Goal: Task Accomplishment & Management: Manage account settings

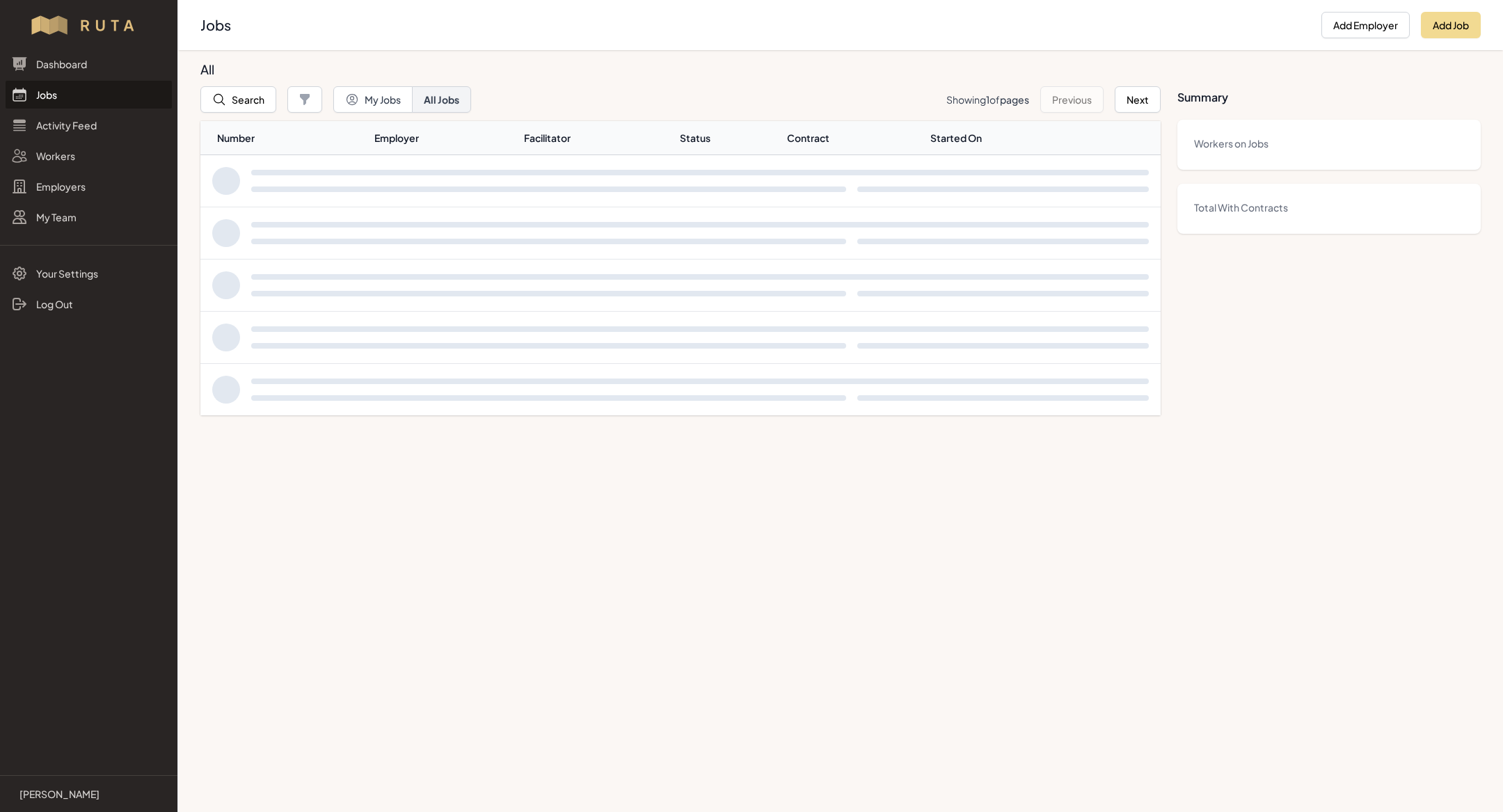
select select "MX"
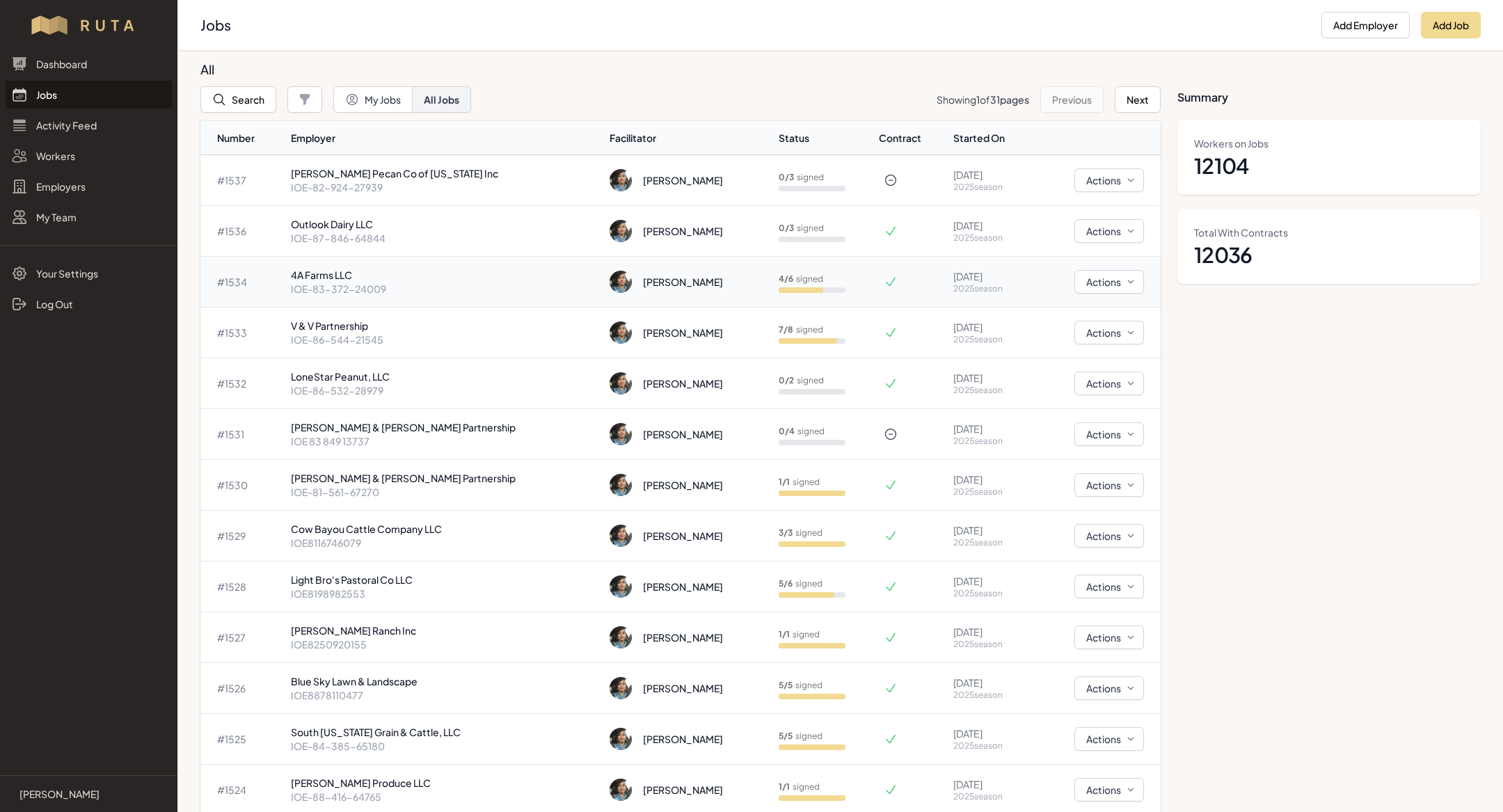
click at [411, 276] on p "4A Farms LLC" at bounding box center [445, 274] width 308 height 14
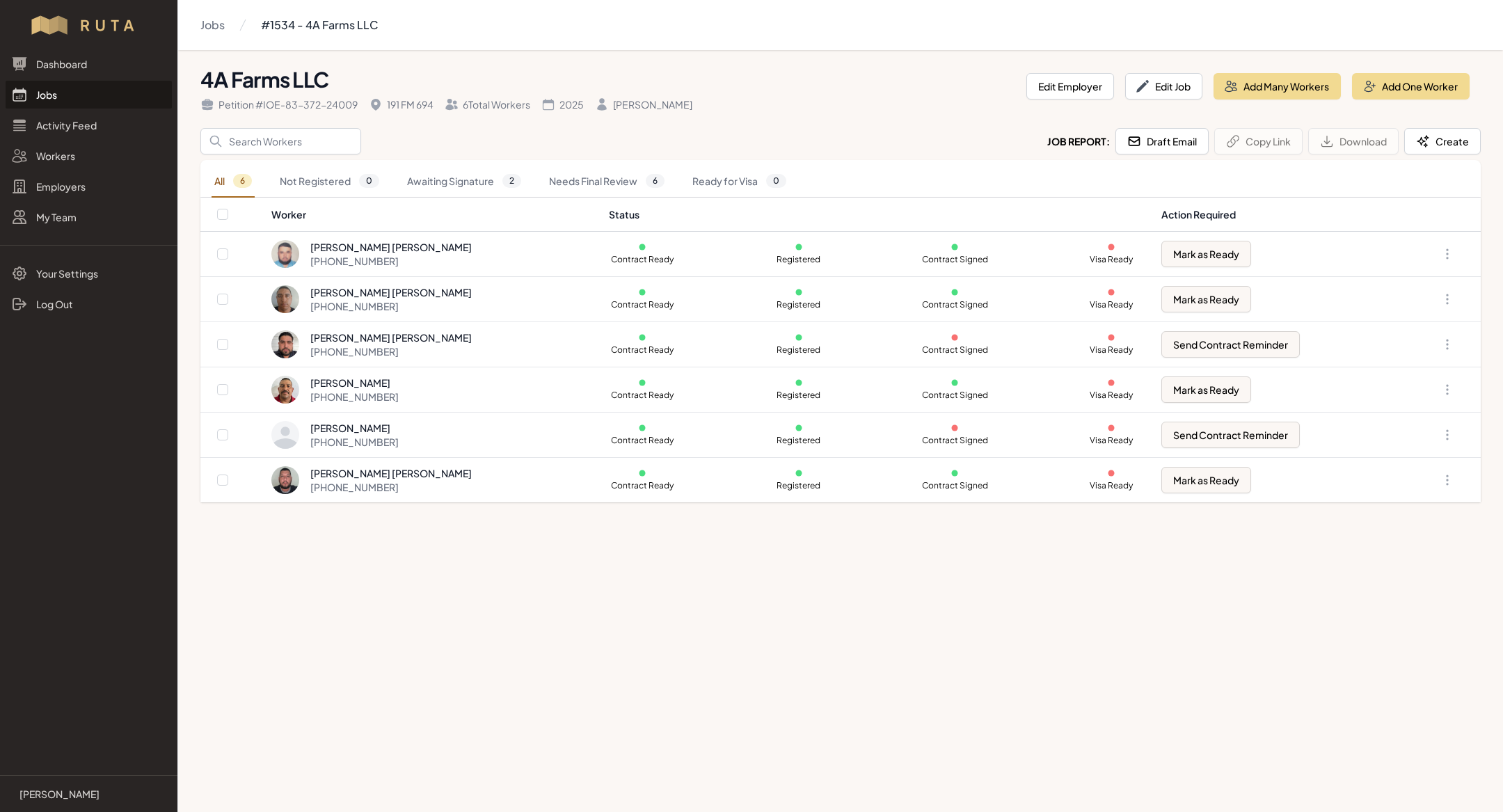
click at [94, 91] on link "Jobs" at bounding box center [89, 95] width 167 height 28
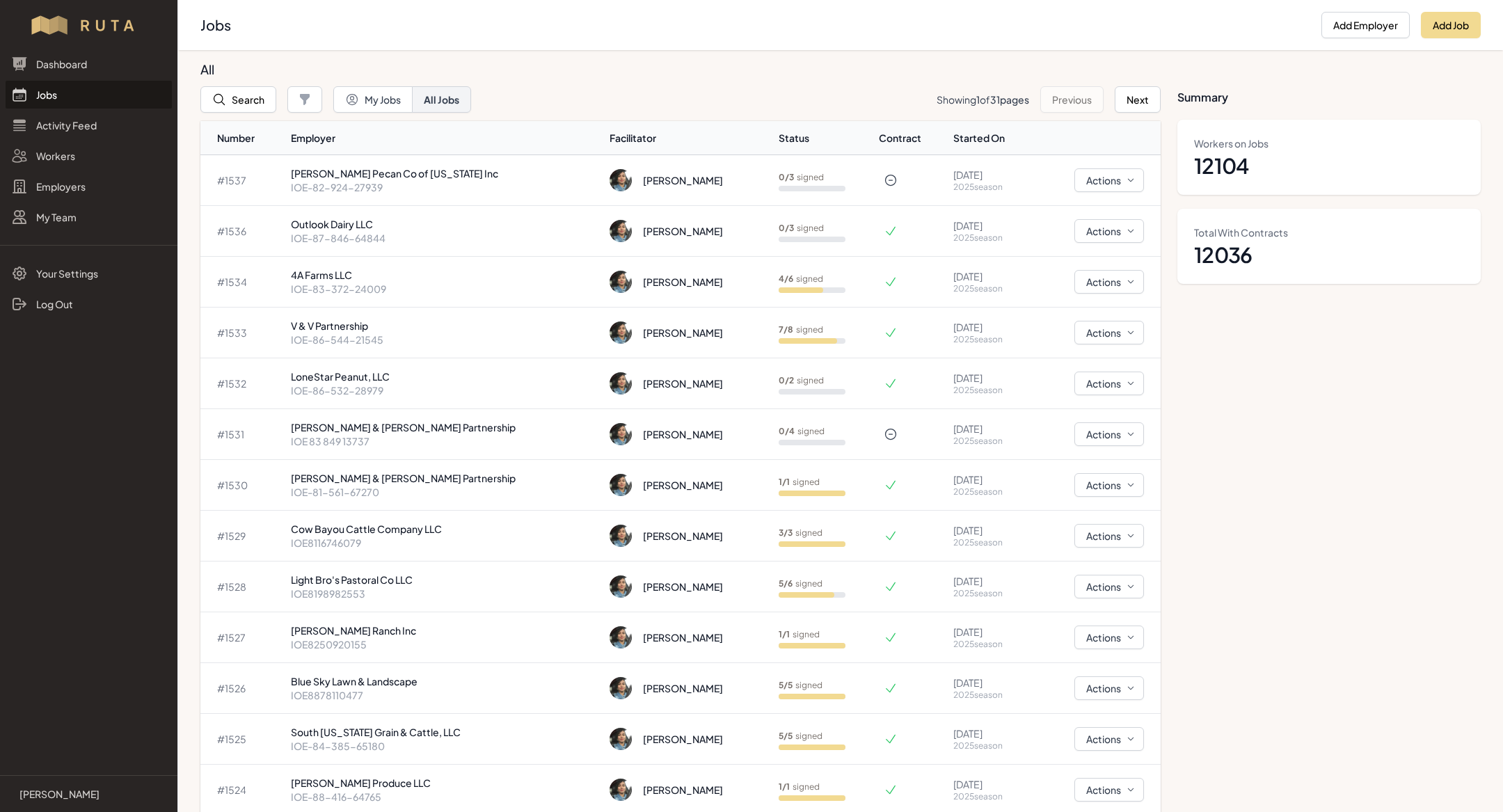
click at [77, 94] on link "Jobs" at bounding box center [89, 95] width 167 height 28
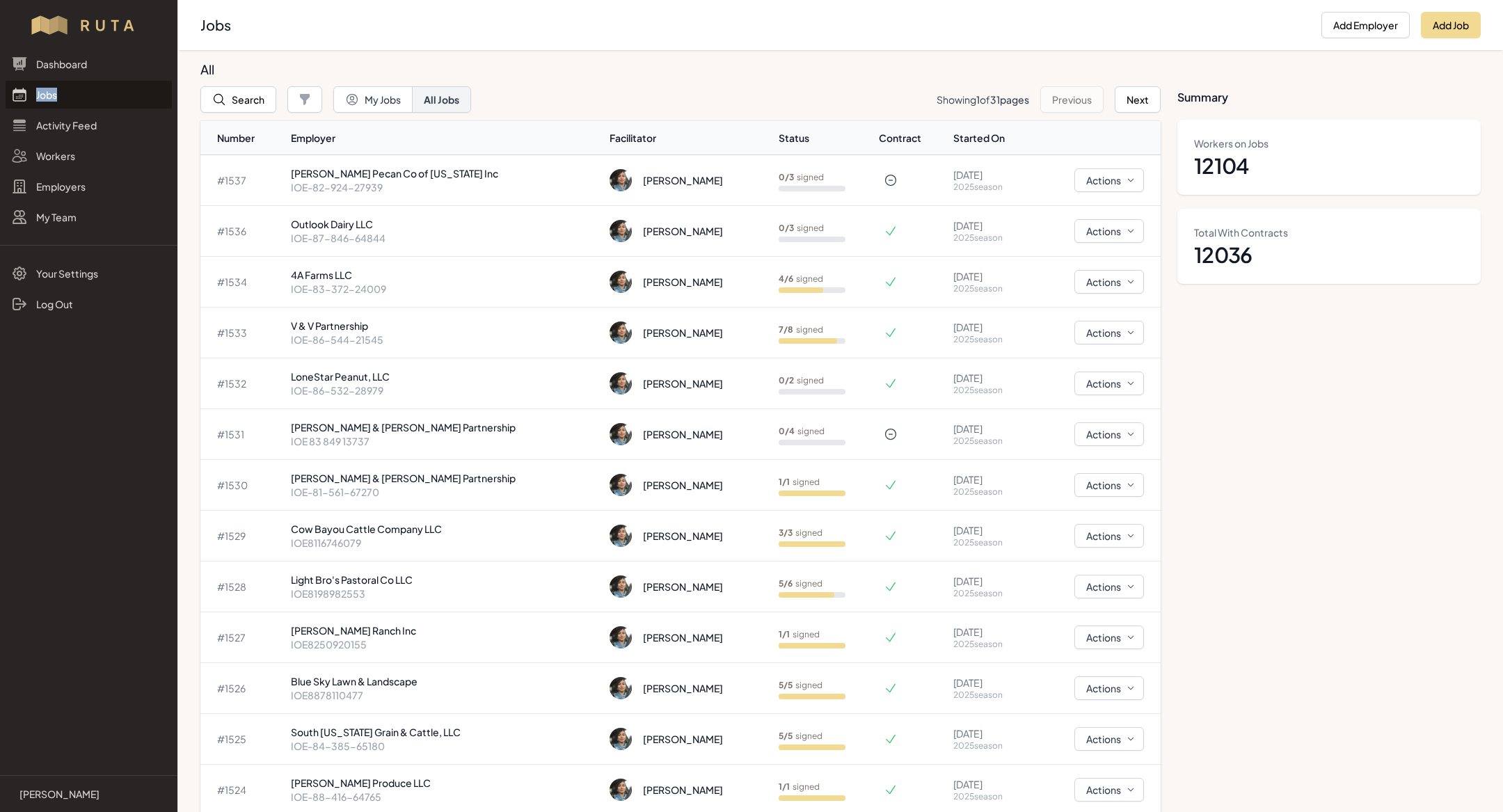
click at [77, 94] on link "Jobs" at bounding box center [89, 95] width 167 height 28
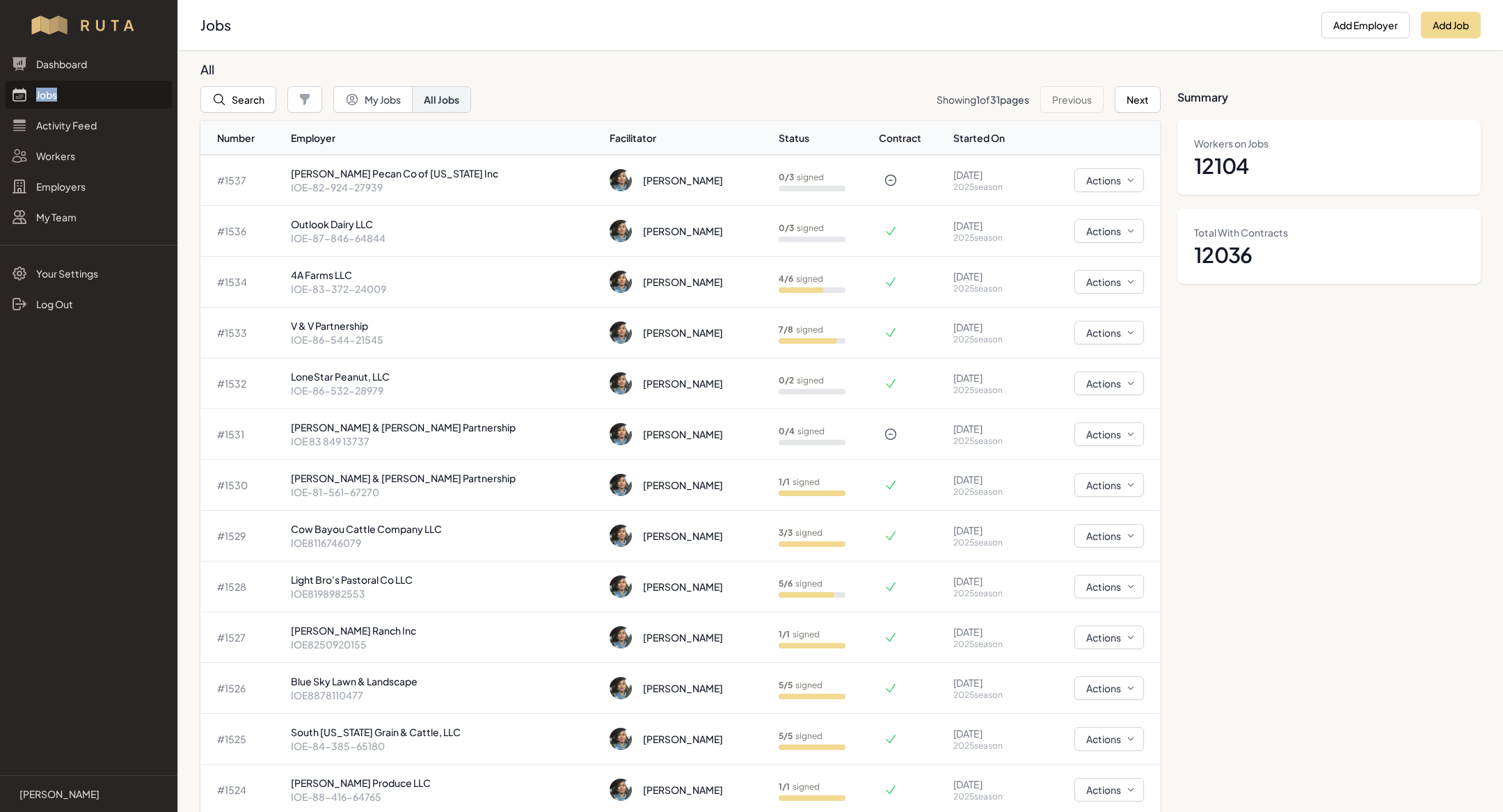
click at [75, 504] on nav "Dashboard Jobs Activity Feed Workers Employers My Team Your Settings Log Out" at bounding box center [88, 407] width 178 height 714
click at [54, 97] on link "Jobs" at bounding box center [89, 95] width 167 height 28
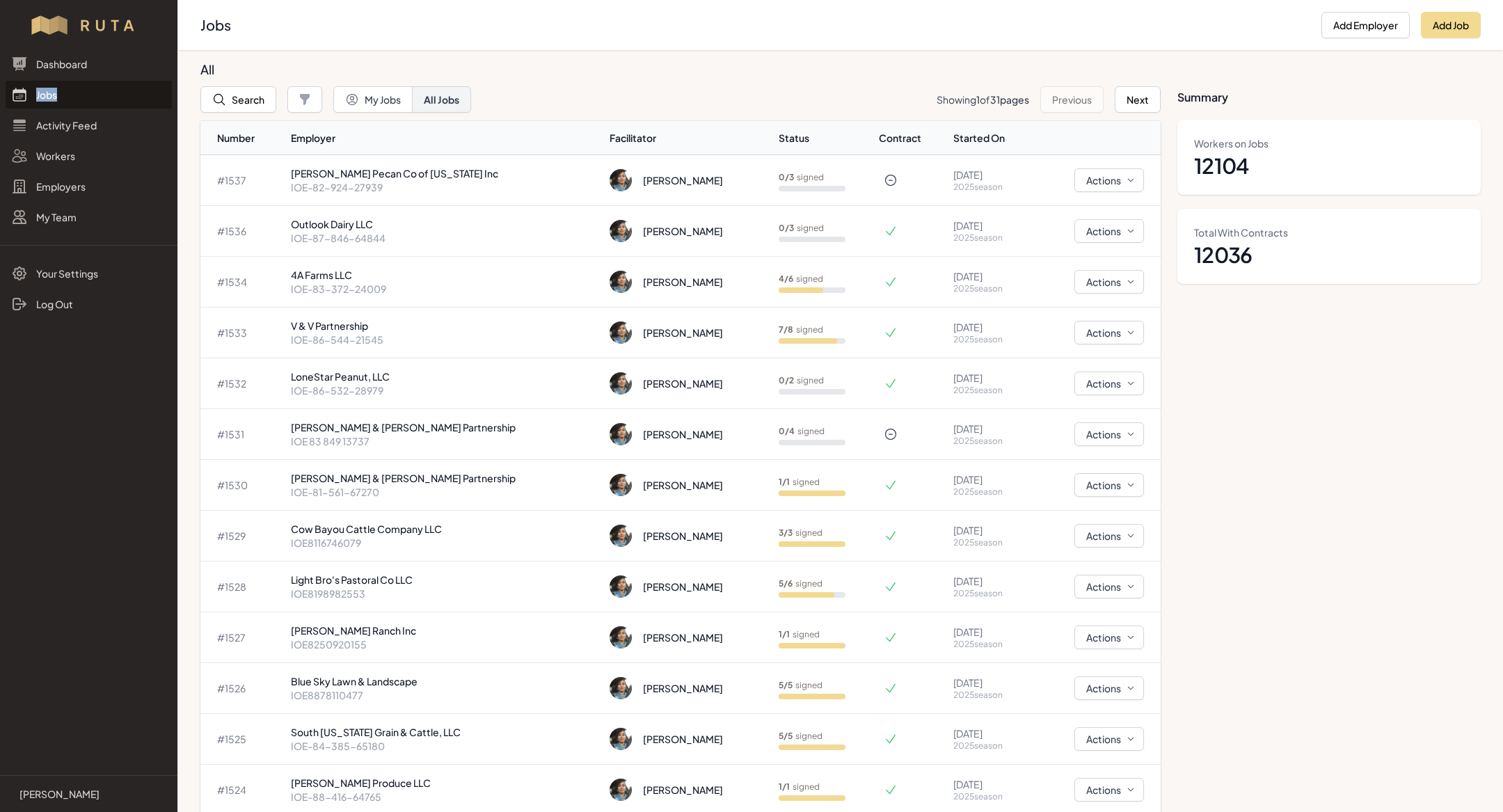
click at [54, 97] on link "Jobs" at bounding box center [89, 95] width 167 height 28
click at [108, 675] on nav "Dashboard Jobs Activity Feed Workers Employers My Team Your Settings Log Out" at bounding box center [88, 407] width 178 height 714
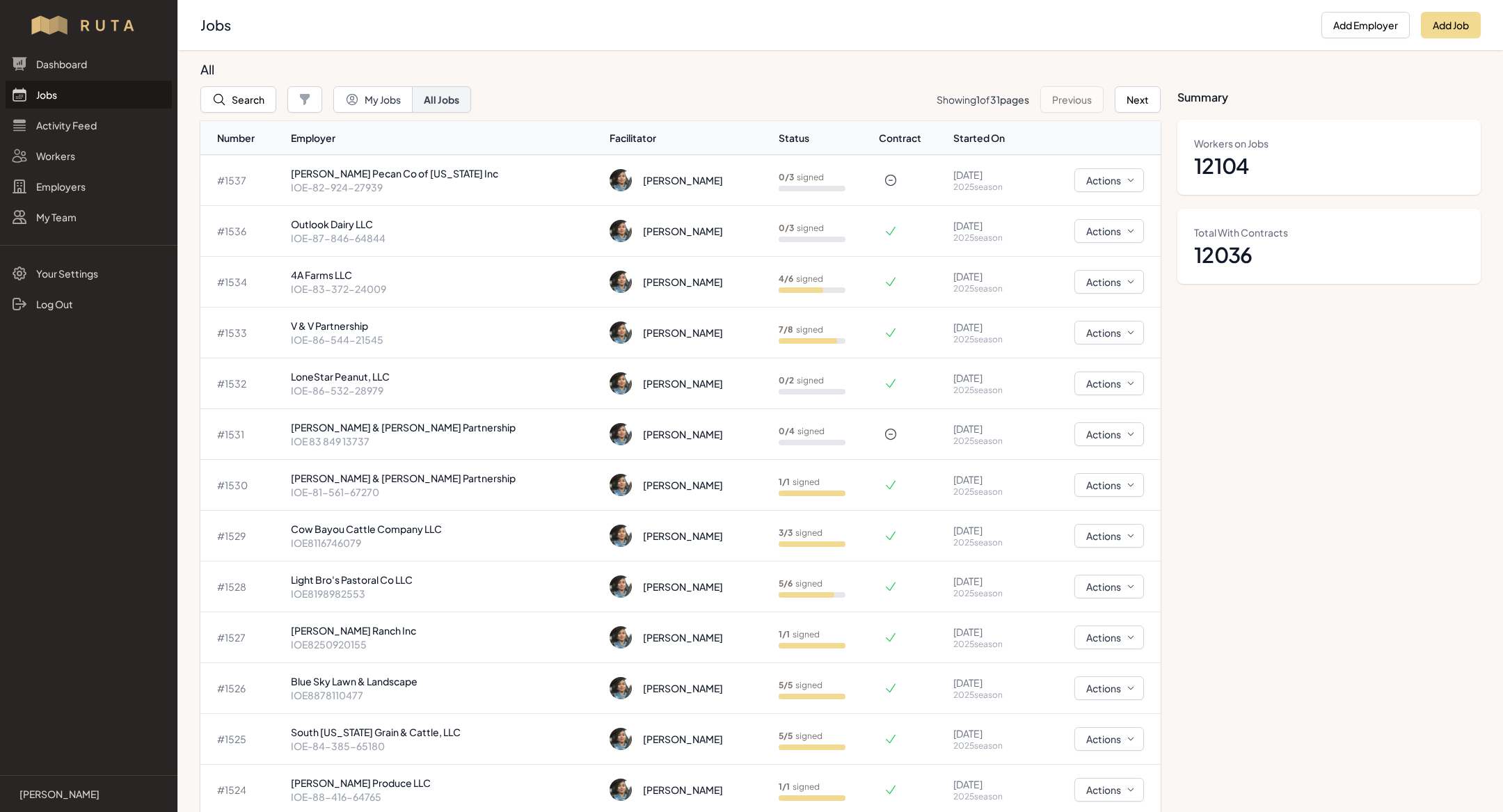
click at [51, 102] on link "Jobs" at bounding box center [89, 95] width 167 height 28
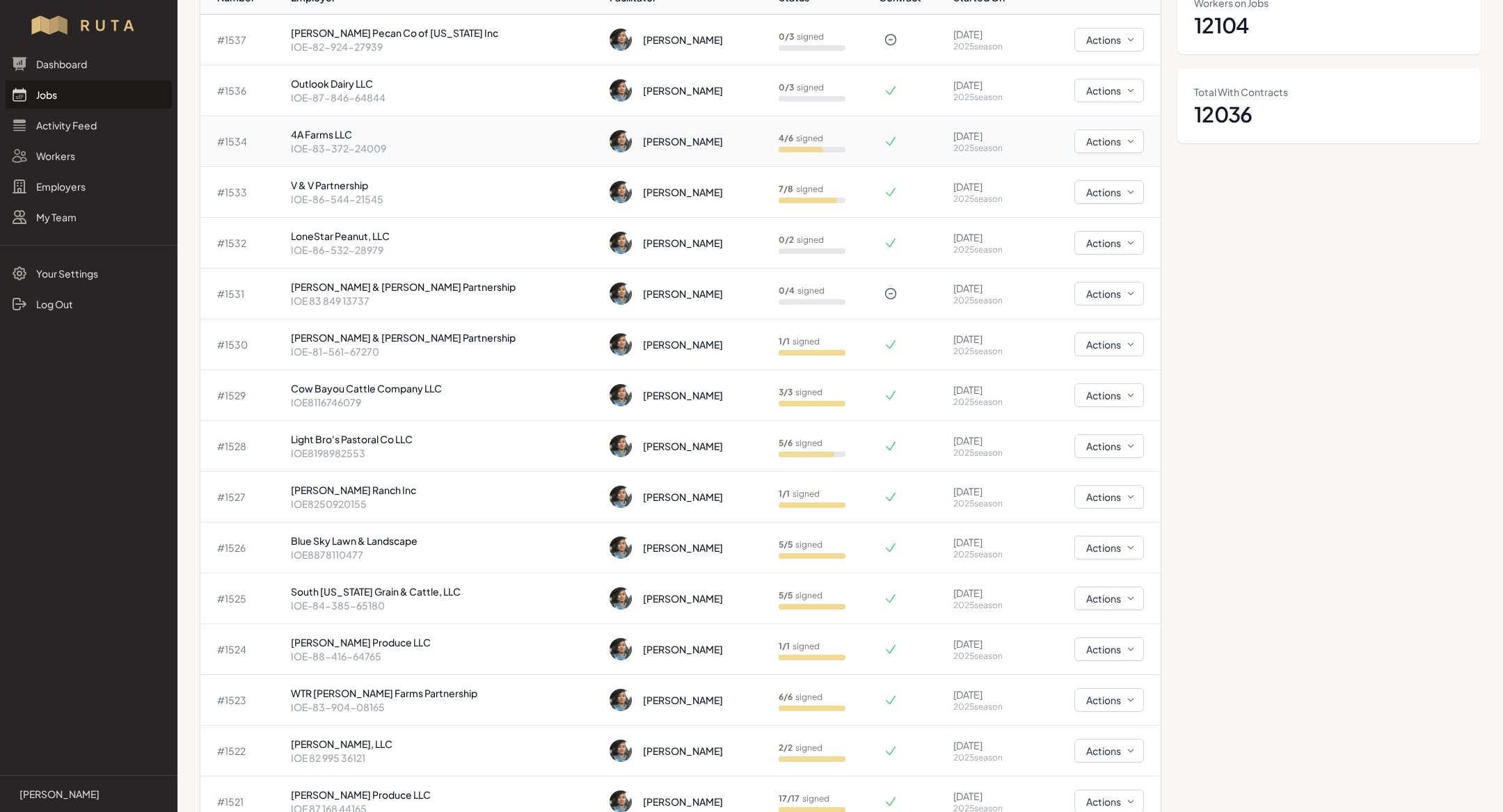
scroll to position [142, 0]
click at [405, 234] on p "LoneStar Peanut, LLC" at bounding box center [445, 234] width 308 height 14
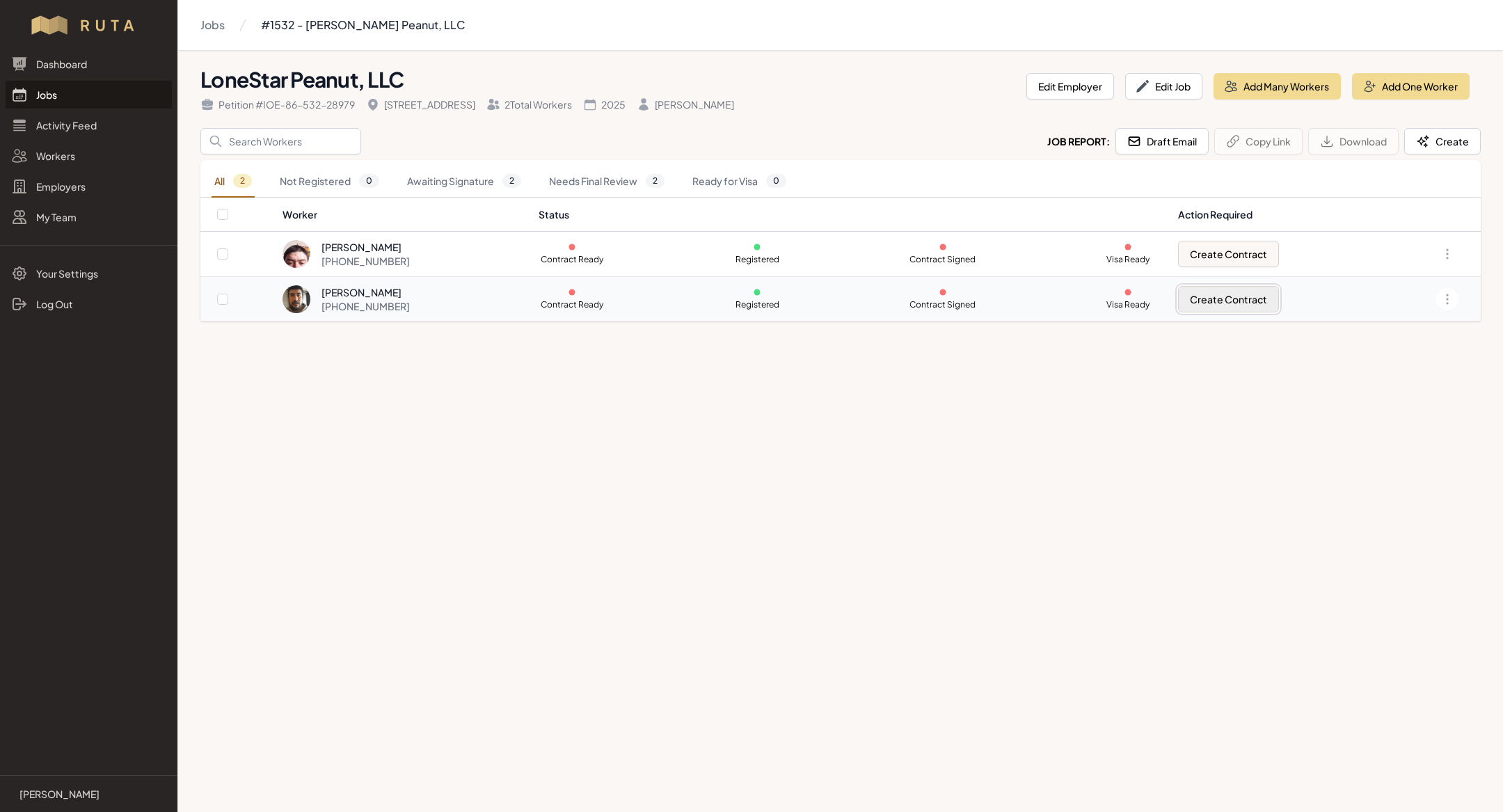
click at [1243, 308] on button "Create Contract" at bounding box center [1228, 299] width 101 height 27
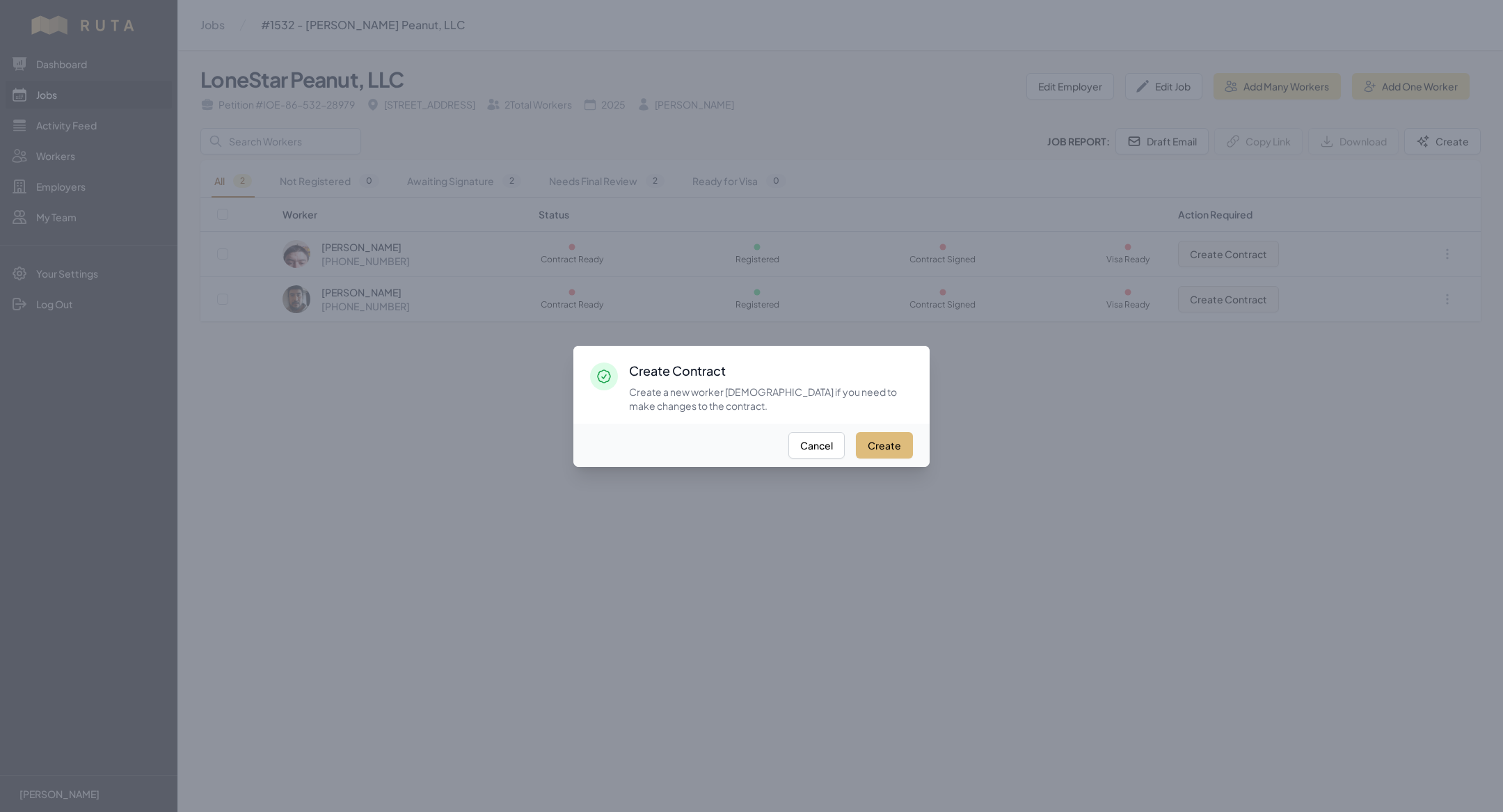
click at [885, 445] on button "Create" at bounding box center [884, 445] width 57 height 27
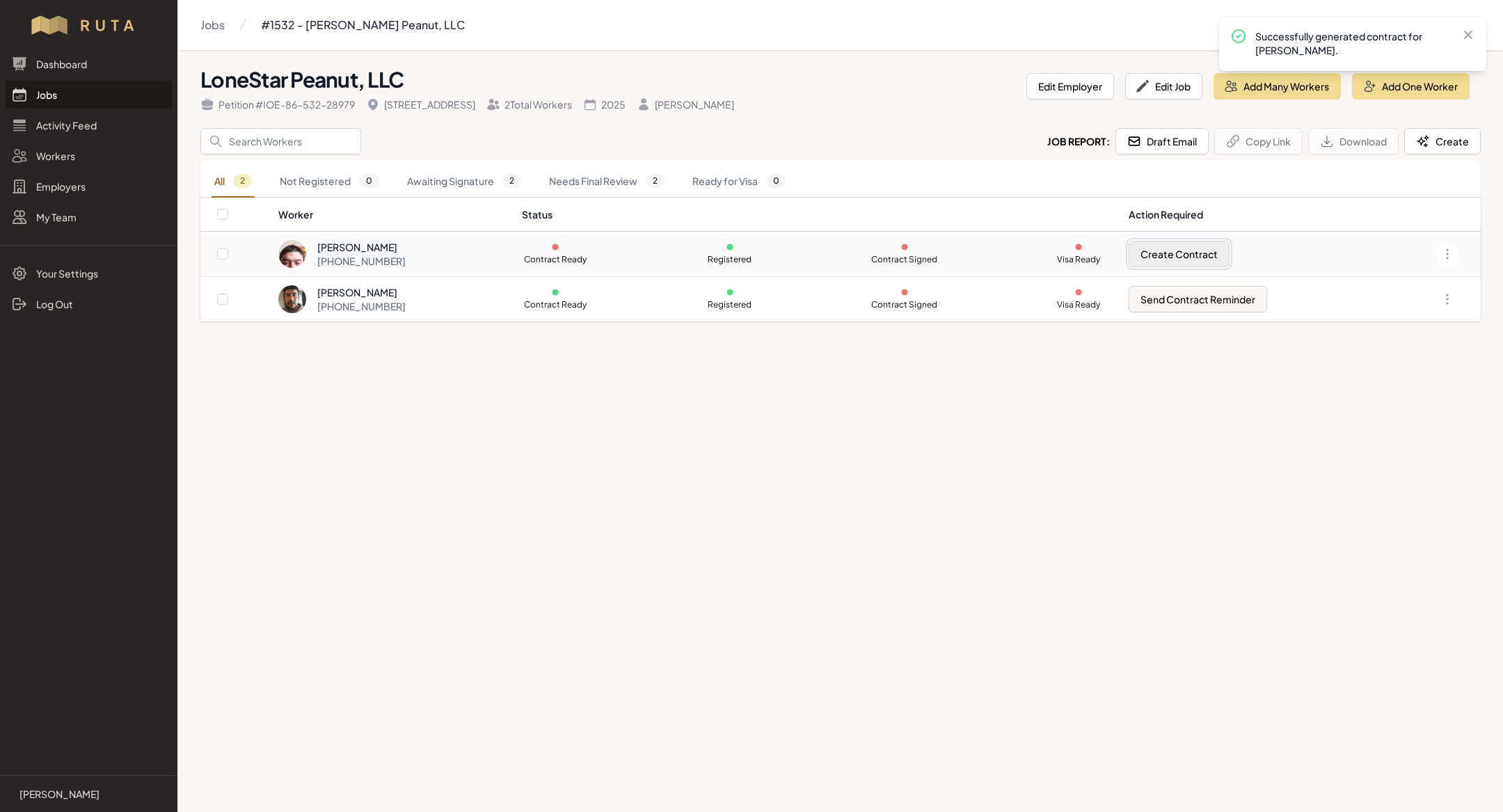
click at [1212, 251] on button "Create Contract" at bounding box center [1179, 254] width 101 height 27
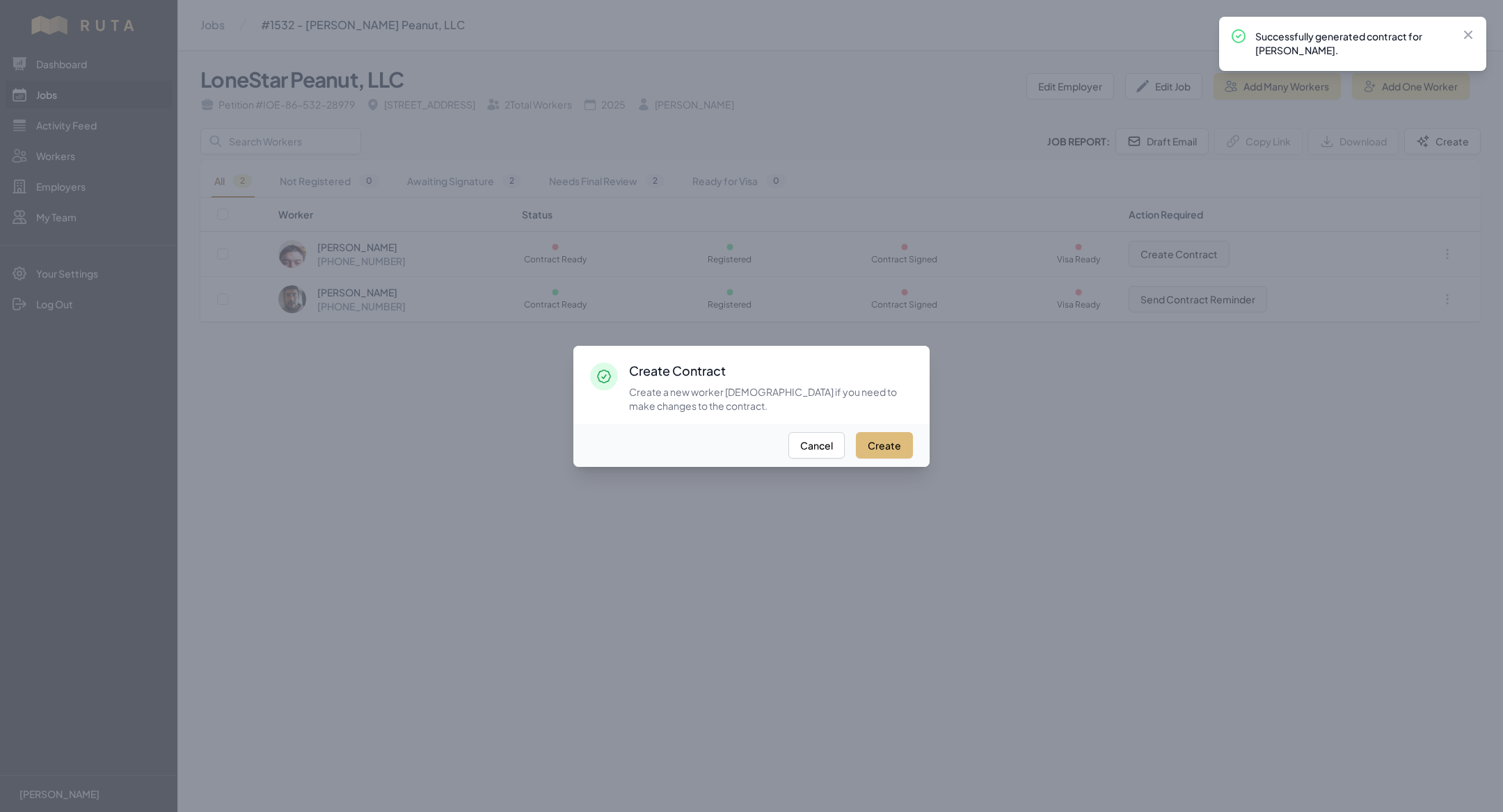
click at [879, 445] on button "Create" at bounding box center [884, 445] width 57 height 27
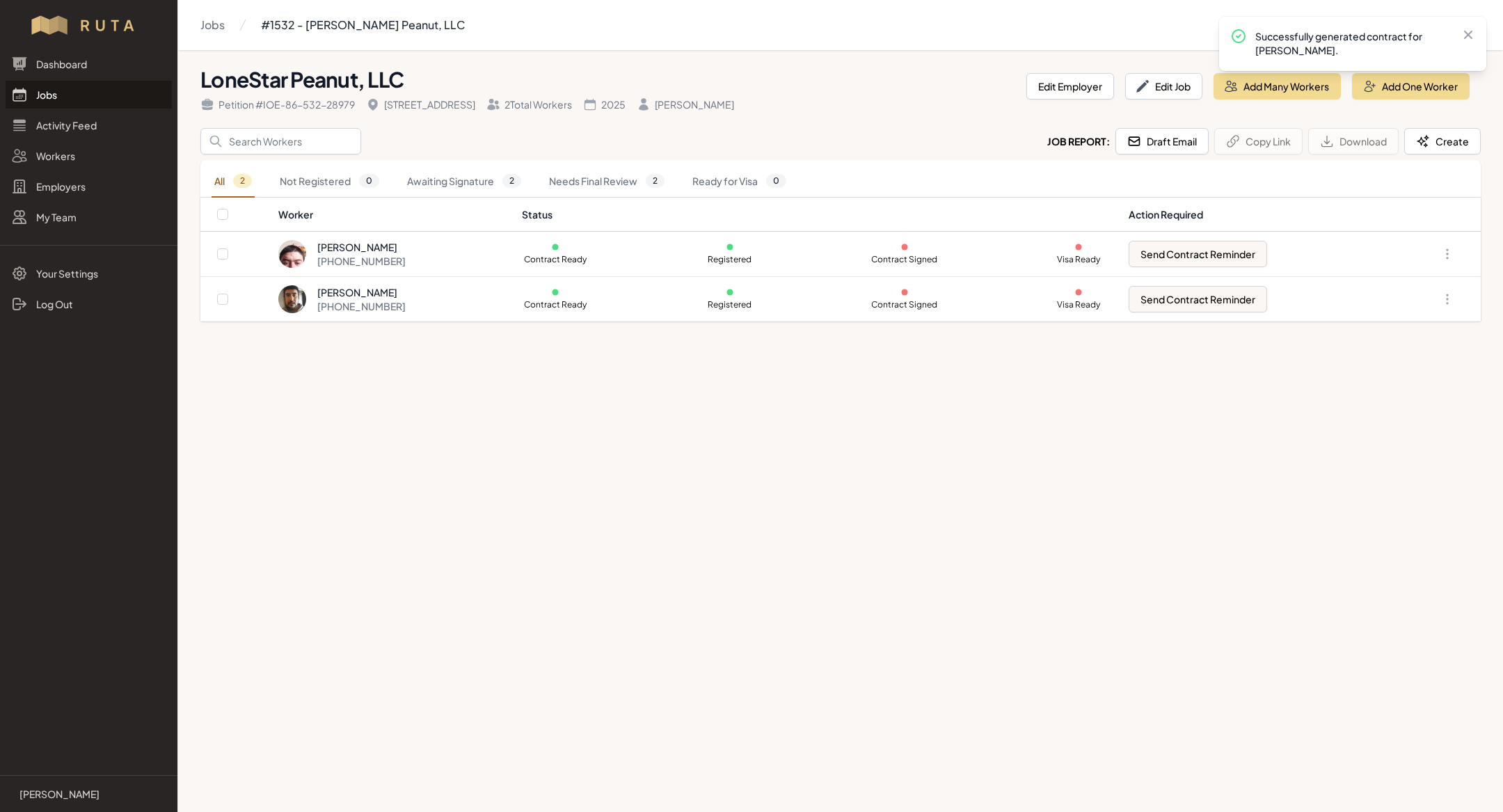
click at [387, 417] on main "Jobs #1532 - [PERSON_NAME] Peanut, LLC [PERSON_NAME] Peanut, LLC Petition # IOE…" at bounding box center [751, 406] width 1503 height 812
click at [224, 213] on input "checkbox" at bounding box center [223, 214] width 11 height 11
checkbox input "true"
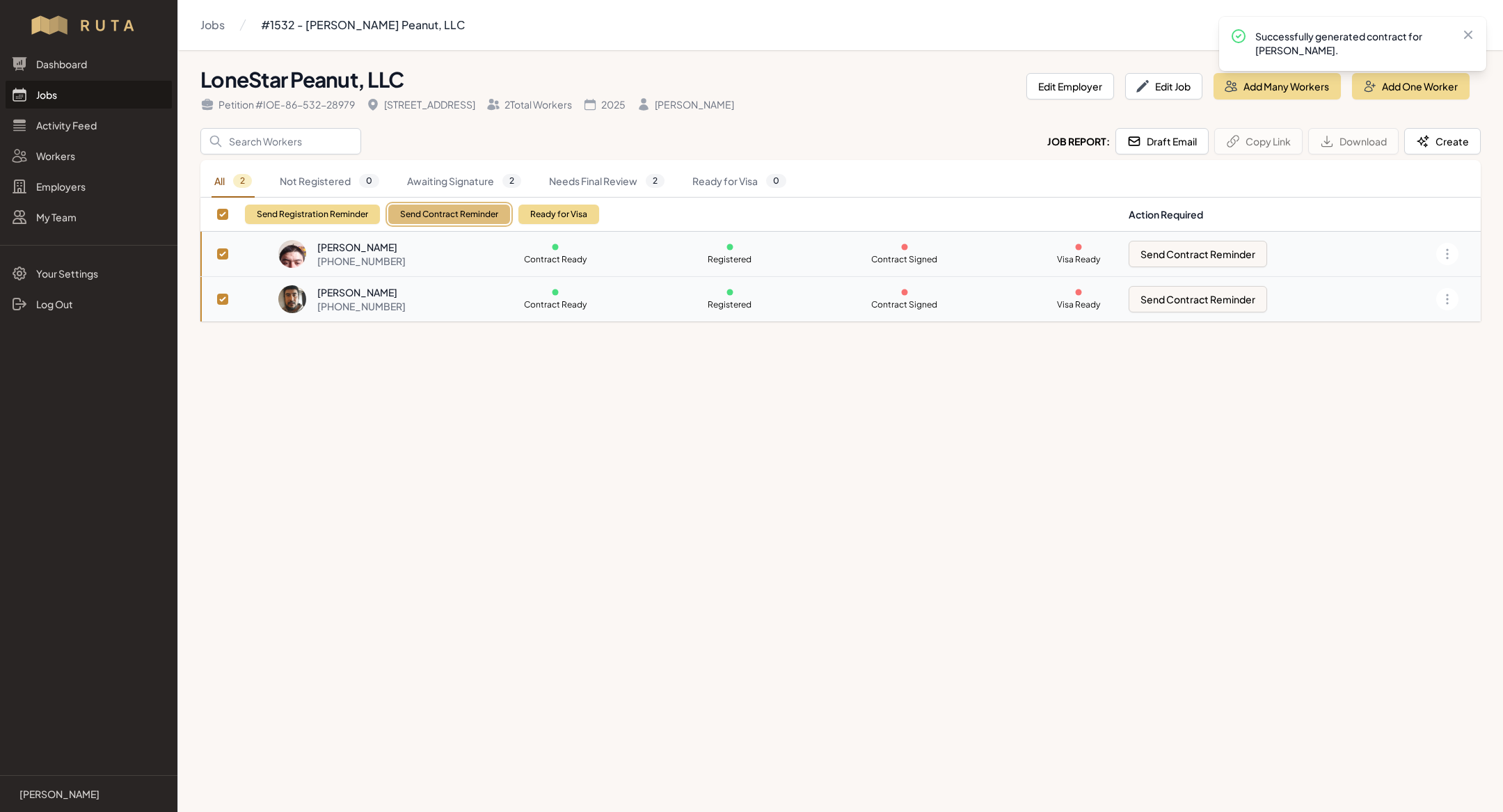
click at [463, 211] on button "Send Contract Reminder" at bounding box center [449, 214] width 122 height 19
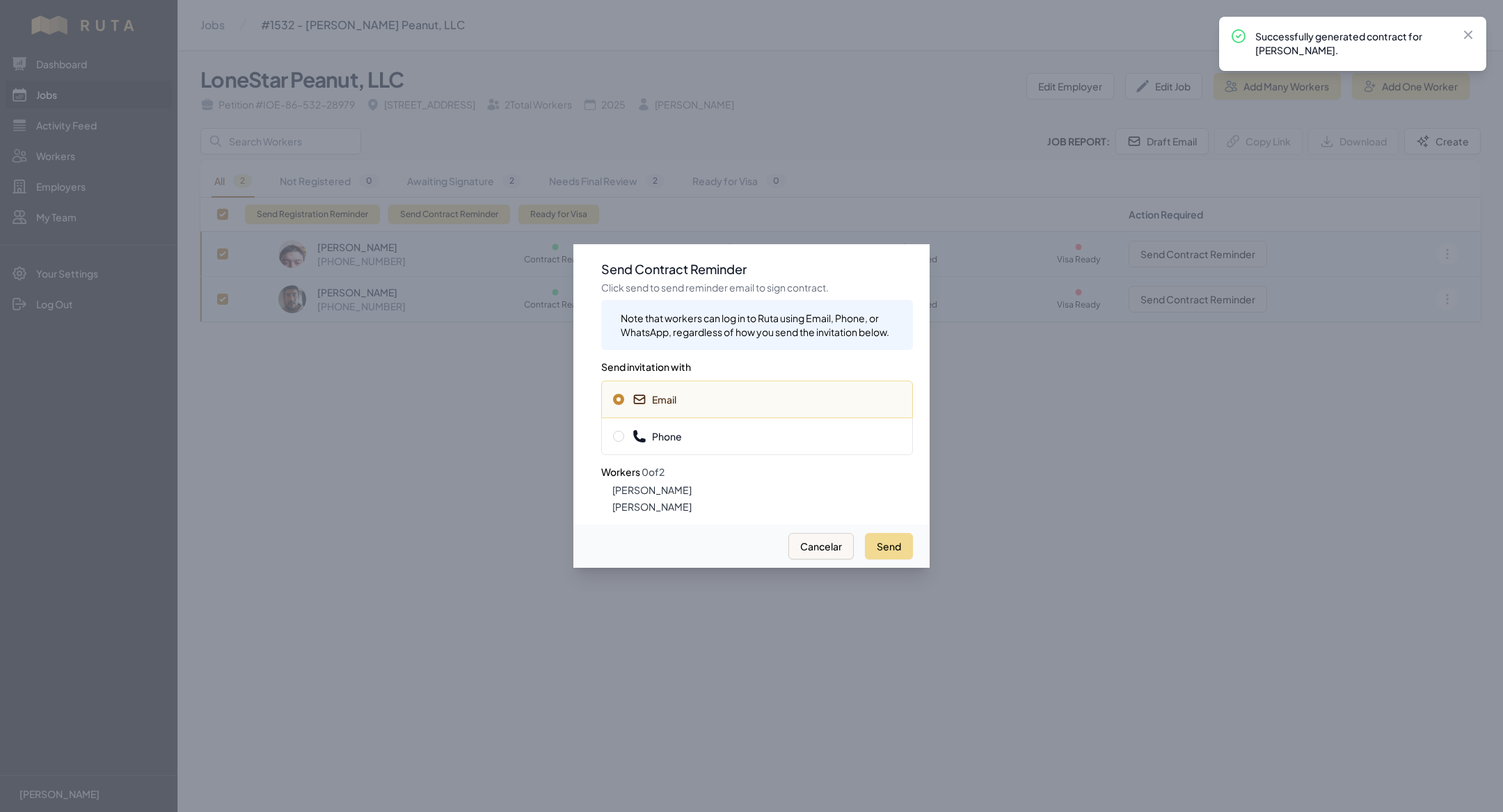
click at [686, 427] on div "Phone" at bounding box center [757, 435] width 312 height 38
click at [874, 547] on button "Send" at bounding box center [889, 546] width 48 height 27
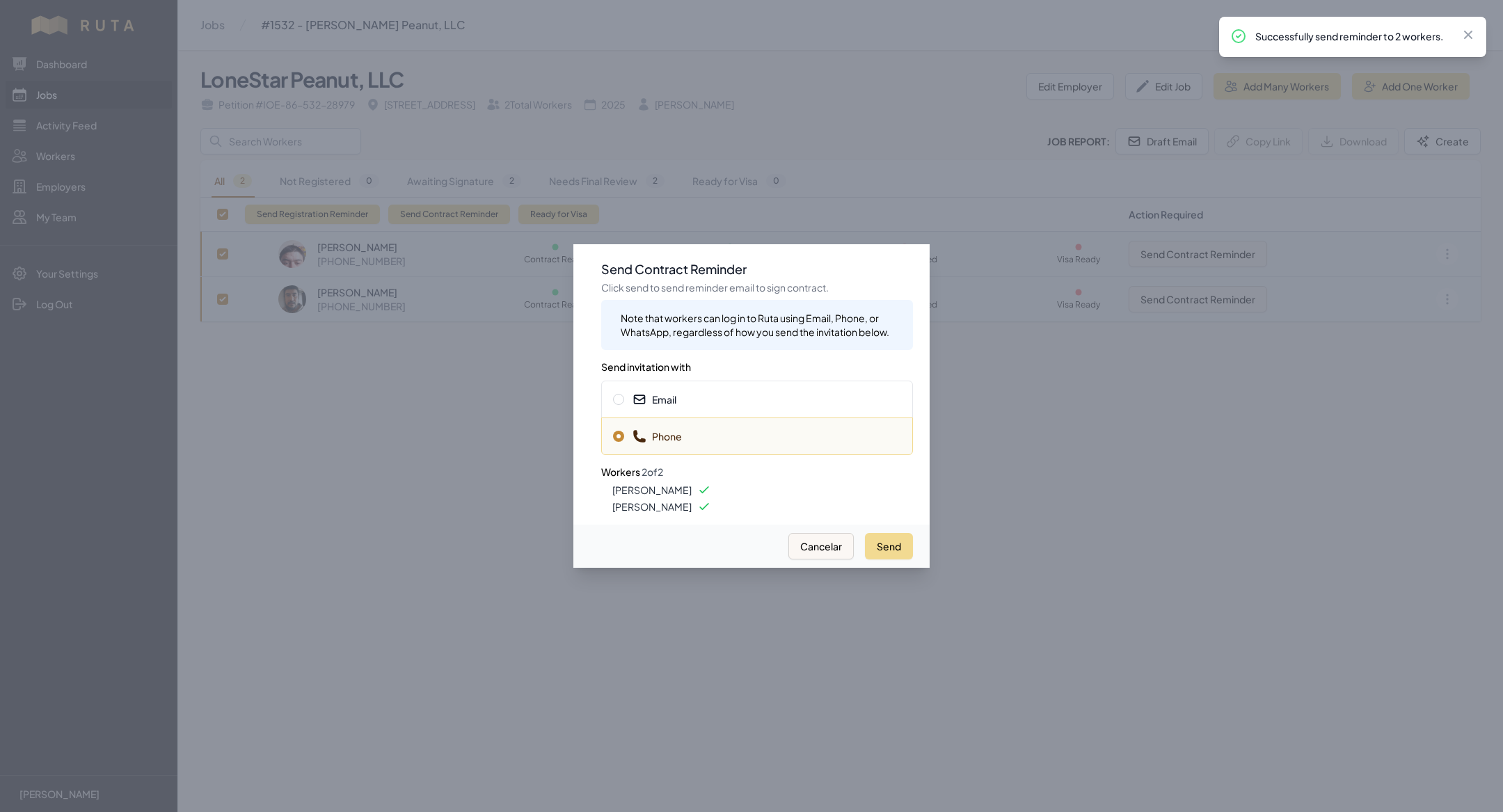
click at [658, 393] on span "Email" at bounding box center [654, 399] width 43 height 14
click at [895, 539] on button "Send" at bounding box center [889, 546] width 48 height 27
click at [716, 438] on span "Phone" at bounding box center [757, 436] width 288 height 14
click at [886, 542] on button "Send" at bounding box center [889, 546] width 48 height 27
click at [343, 385] on div at bounding box center [751, 406] width 1503 height 812
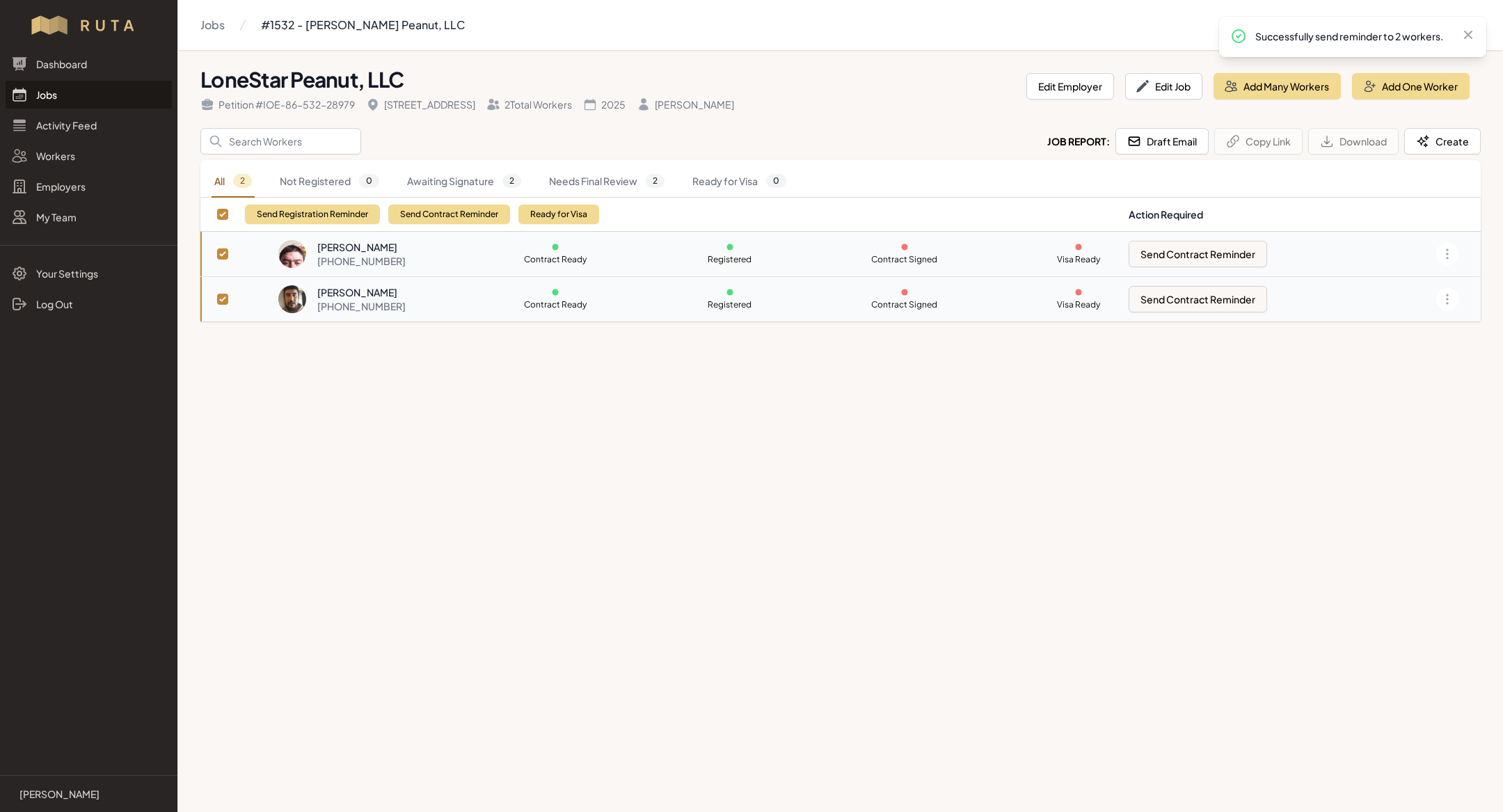
click at [96, 92] on link "Jobs" at bounding box center [89, 95] width 167 height 28
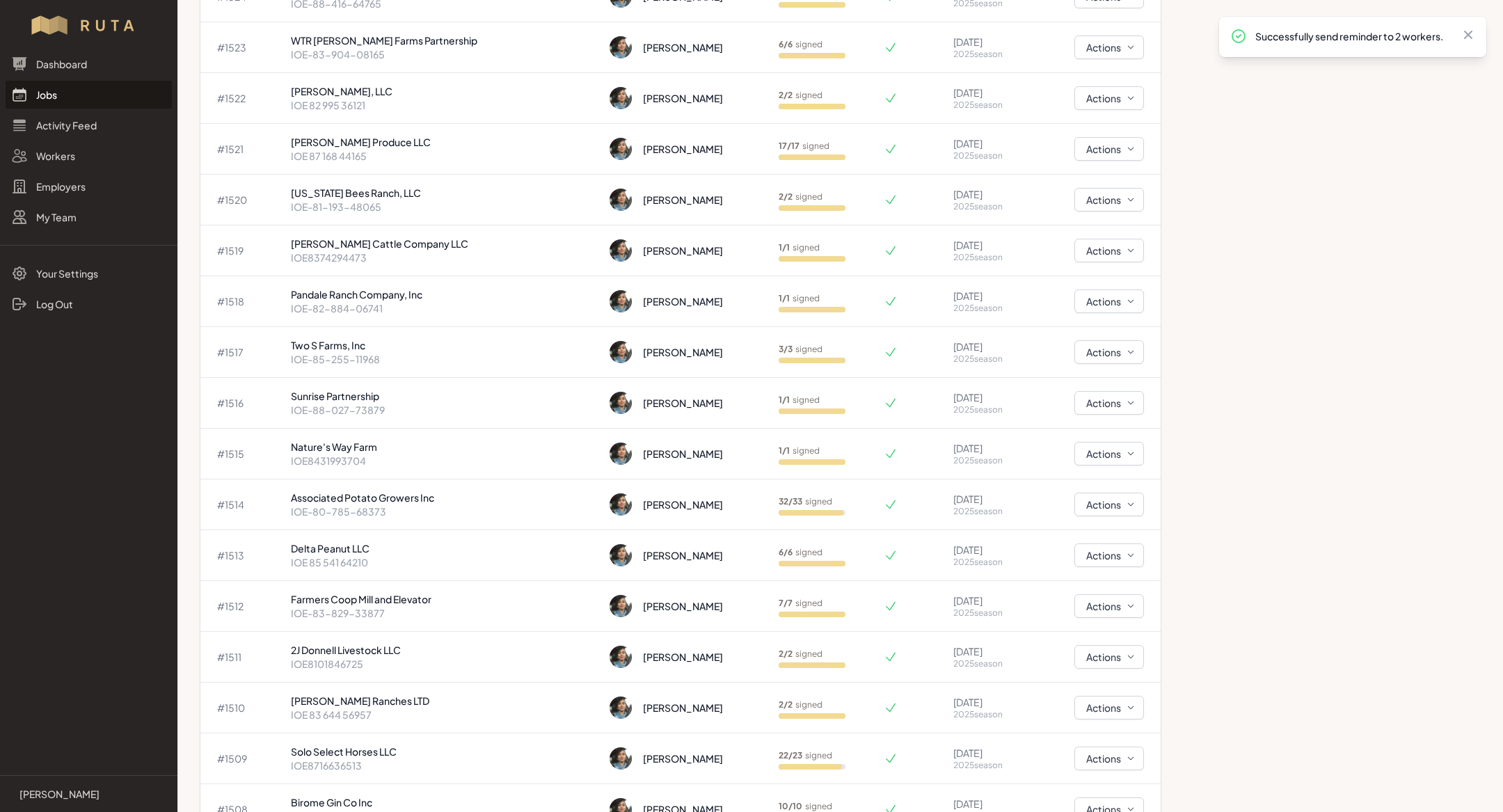
scroll to position [794, 0]
click at [412, 511] on p "IOE-80-785-68373" at bounding box center [445, 511] width 308 height 14
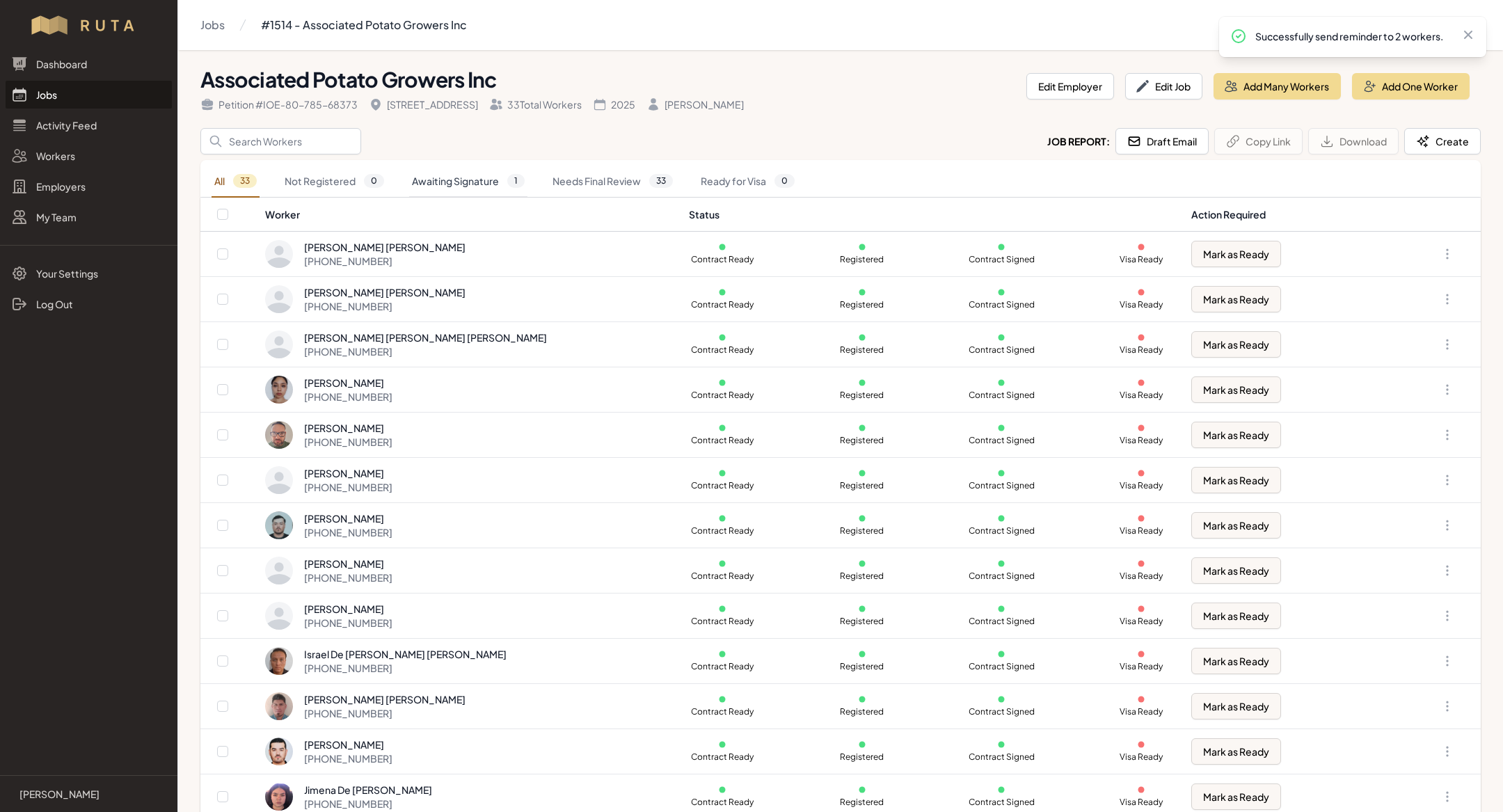
click at [468, 176] on link "Awaiting Signature 1" at bounding box center [468, 181] width 119 height 32
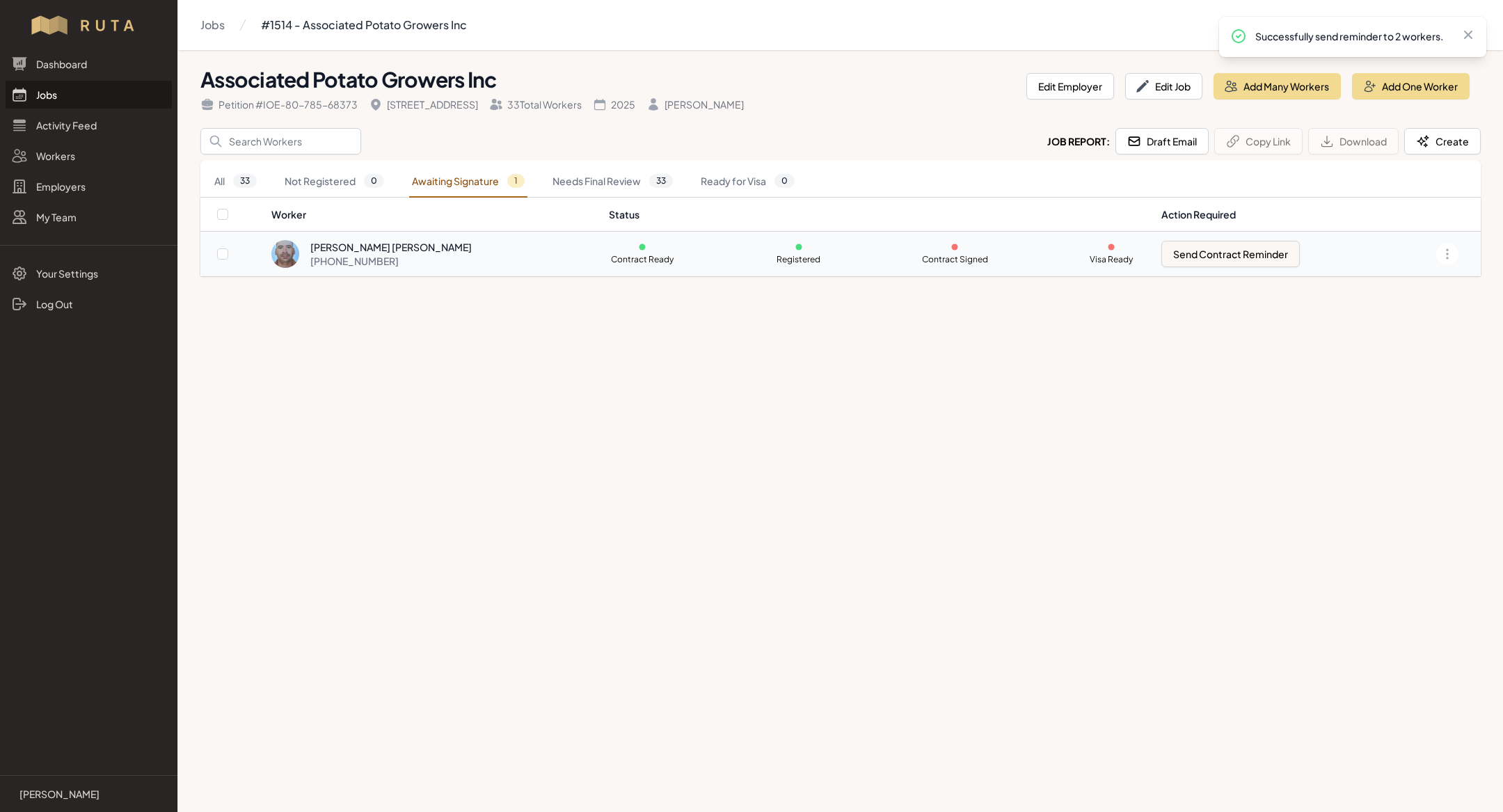
click at [517, 250] on div "[PERSON_NAME] [PERSON_NAME] [PHONE_NUMBER]" at bounding box center [431, 254] width 321 height 28
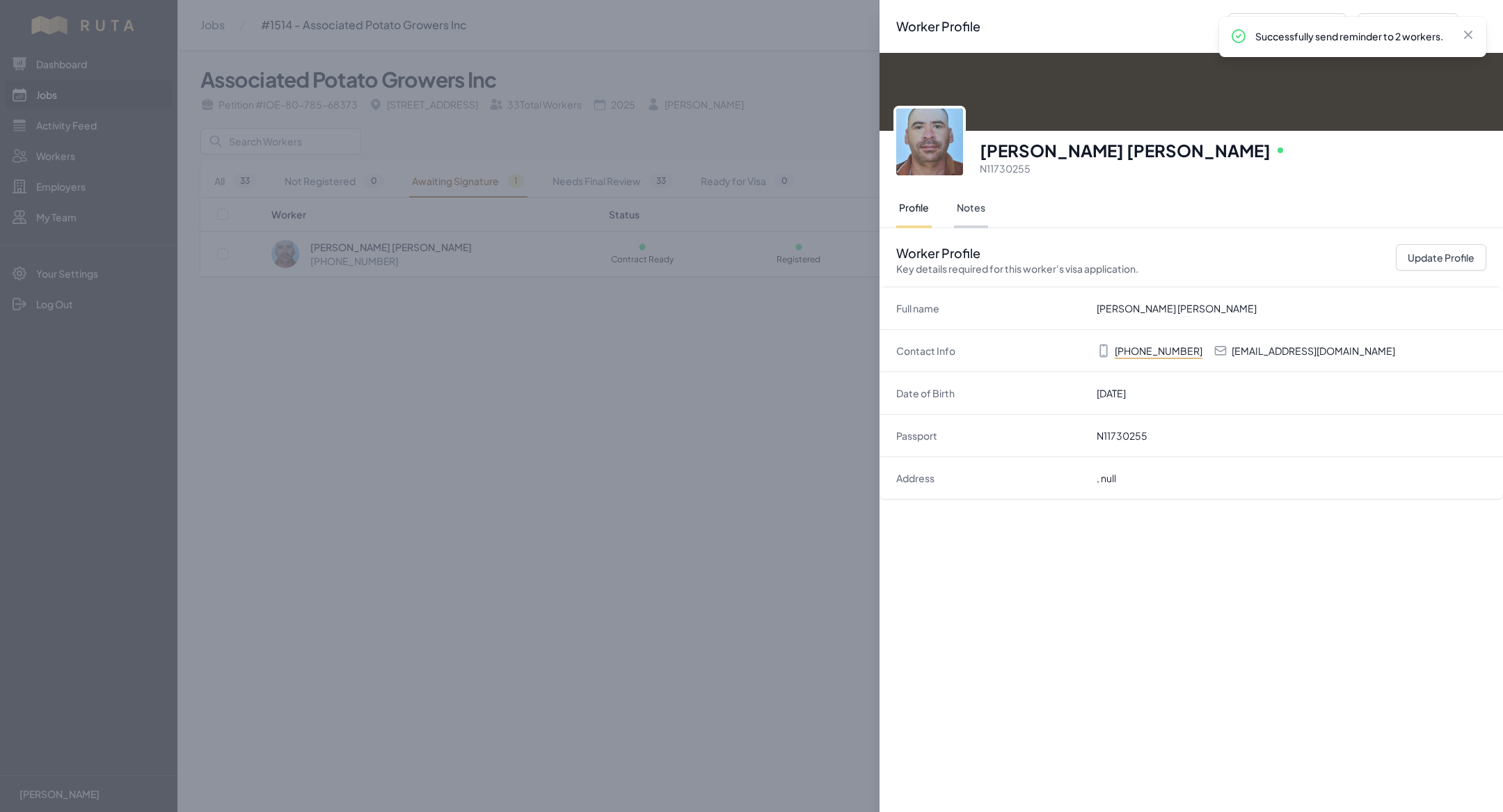
click at [975, 200] on button "Notes" at bounding box center [971, 209] width 34 height 39
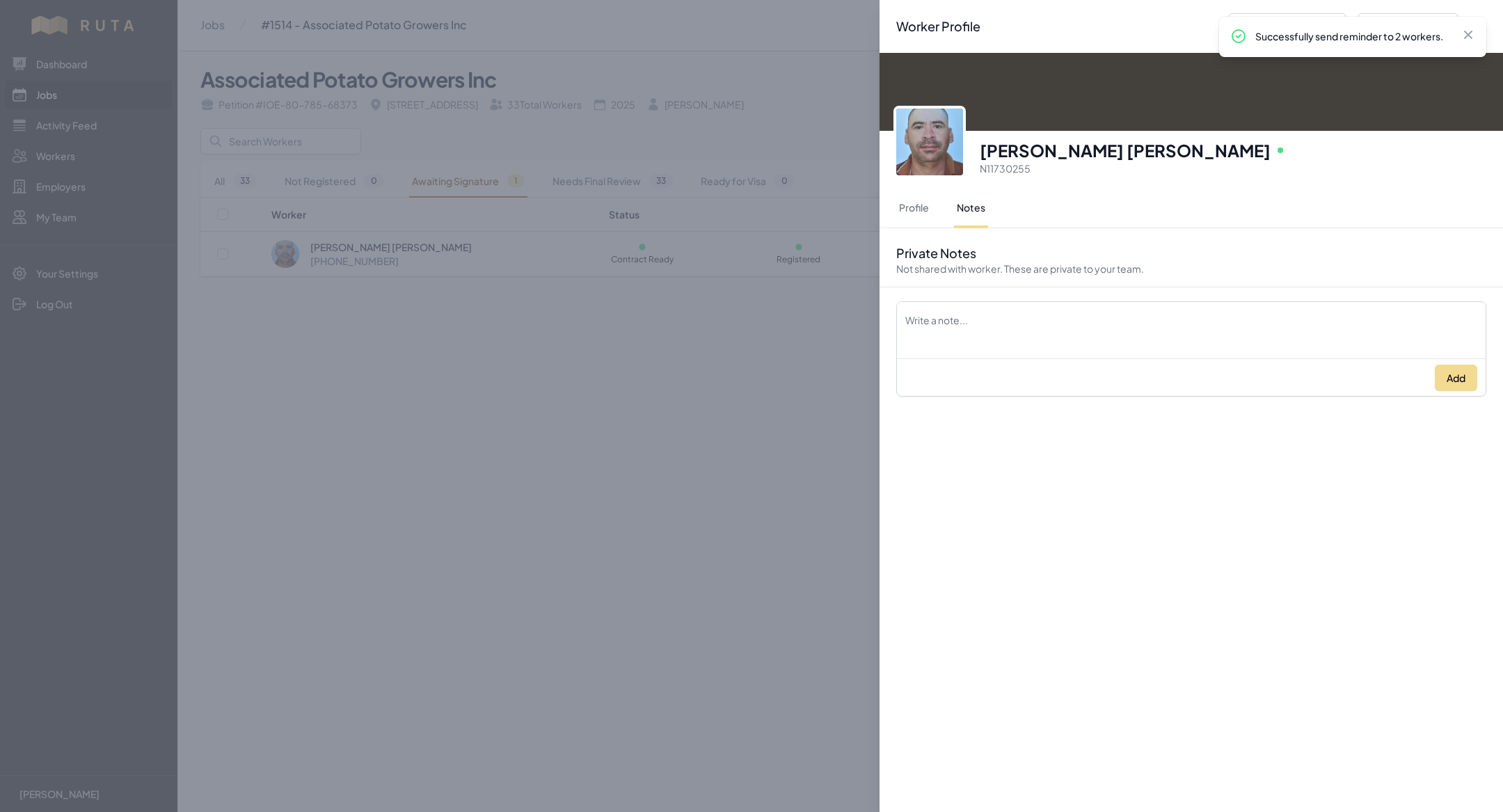
click at [767, 391] on div "Worker Profile Previous Worker Next Worker Close panel [PERSON_NAME] [PERSON_NA…" at bounding box center [751, 406] width 1503 height 812
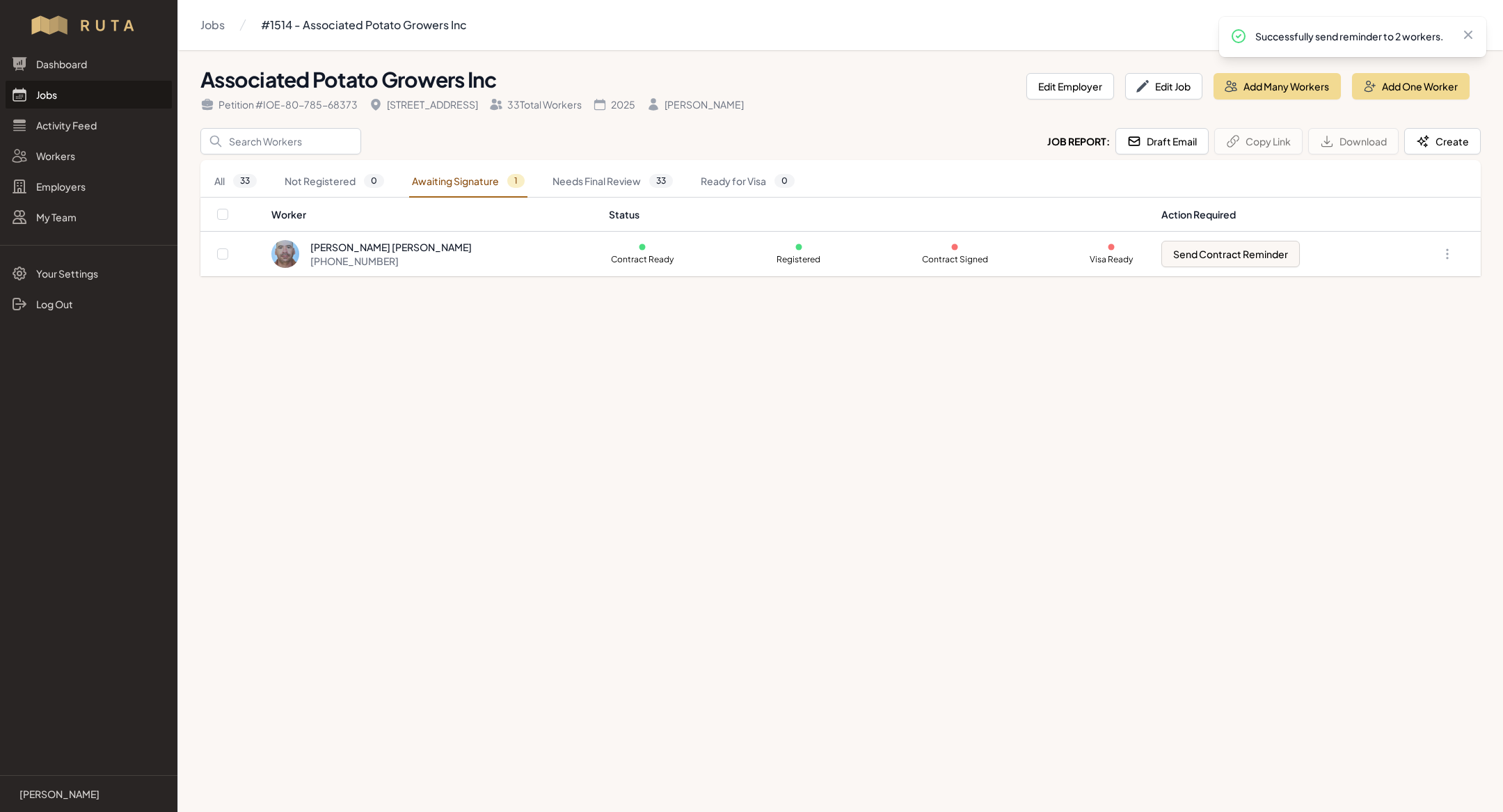
click at [106, 99] on link "Jobs" at bounding box center [89, 95] width 167 height 28
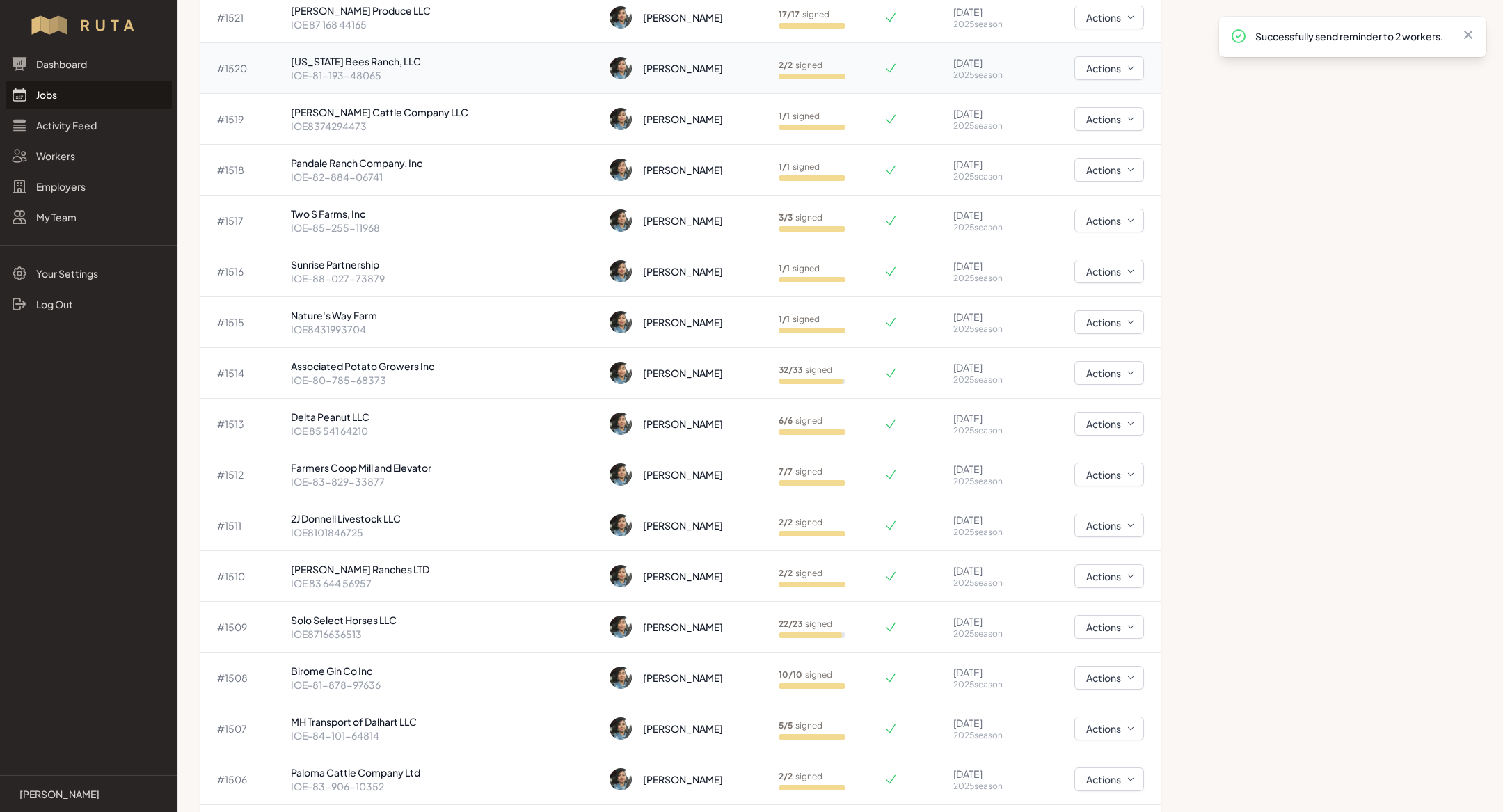
scroll to position [928, 0]
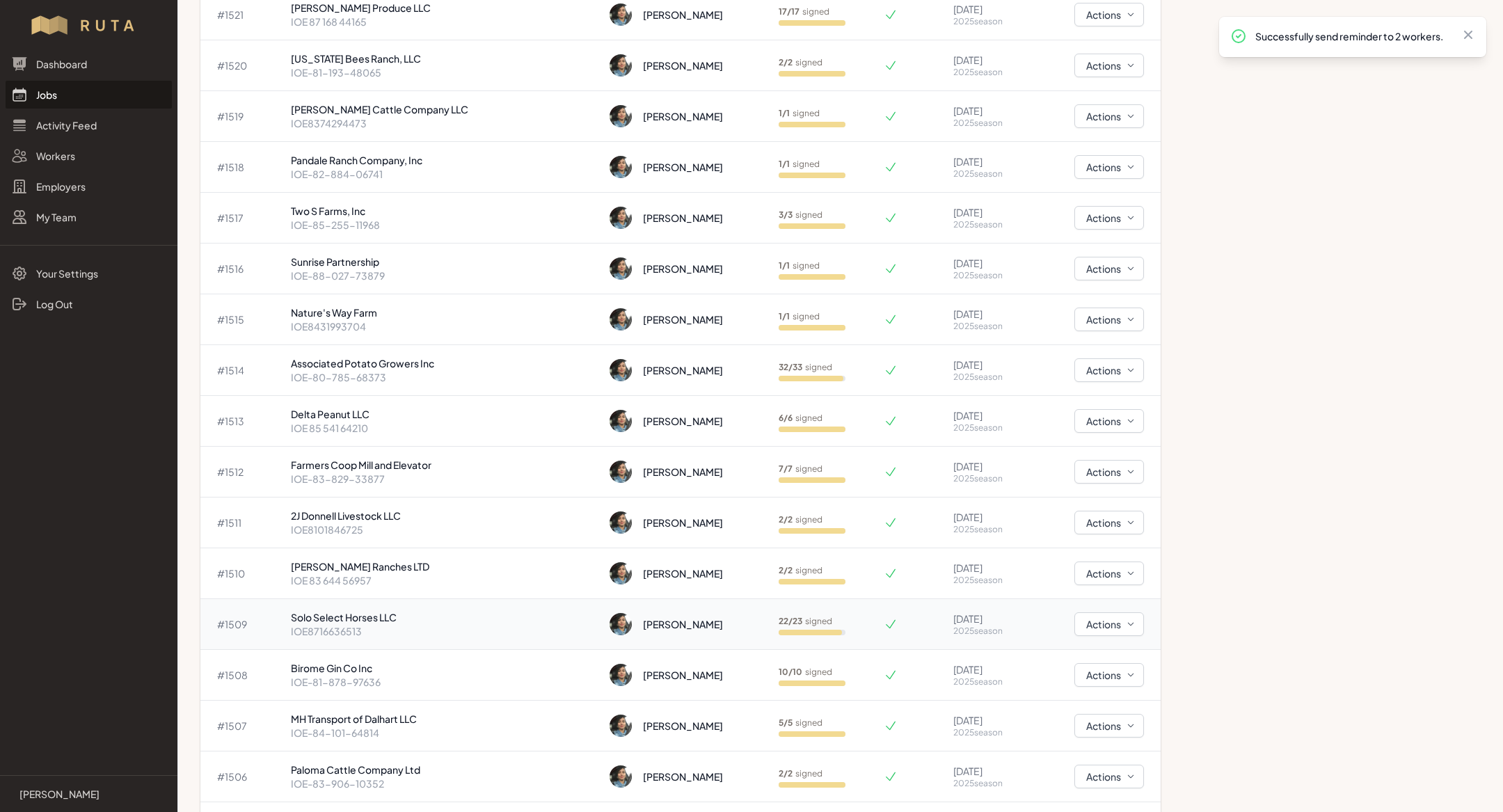
click at [372, 613] on p "Solo Select Horses LLC" at bounding box center [445, 617] width 308 height 14
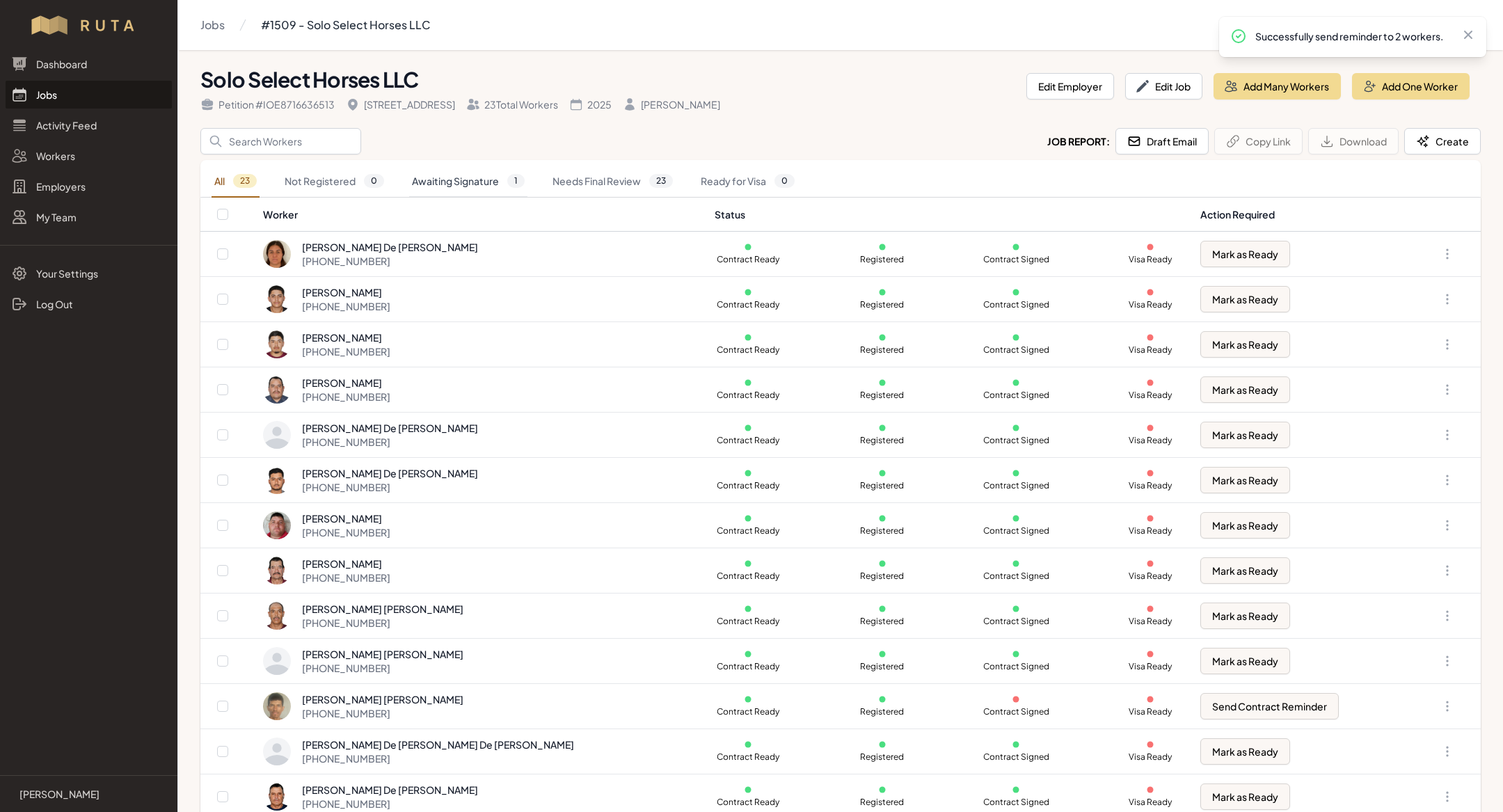
click at [449, 178] on link "Awaiting Signature 1" at bounding box center [468, 181] width 119 height 32
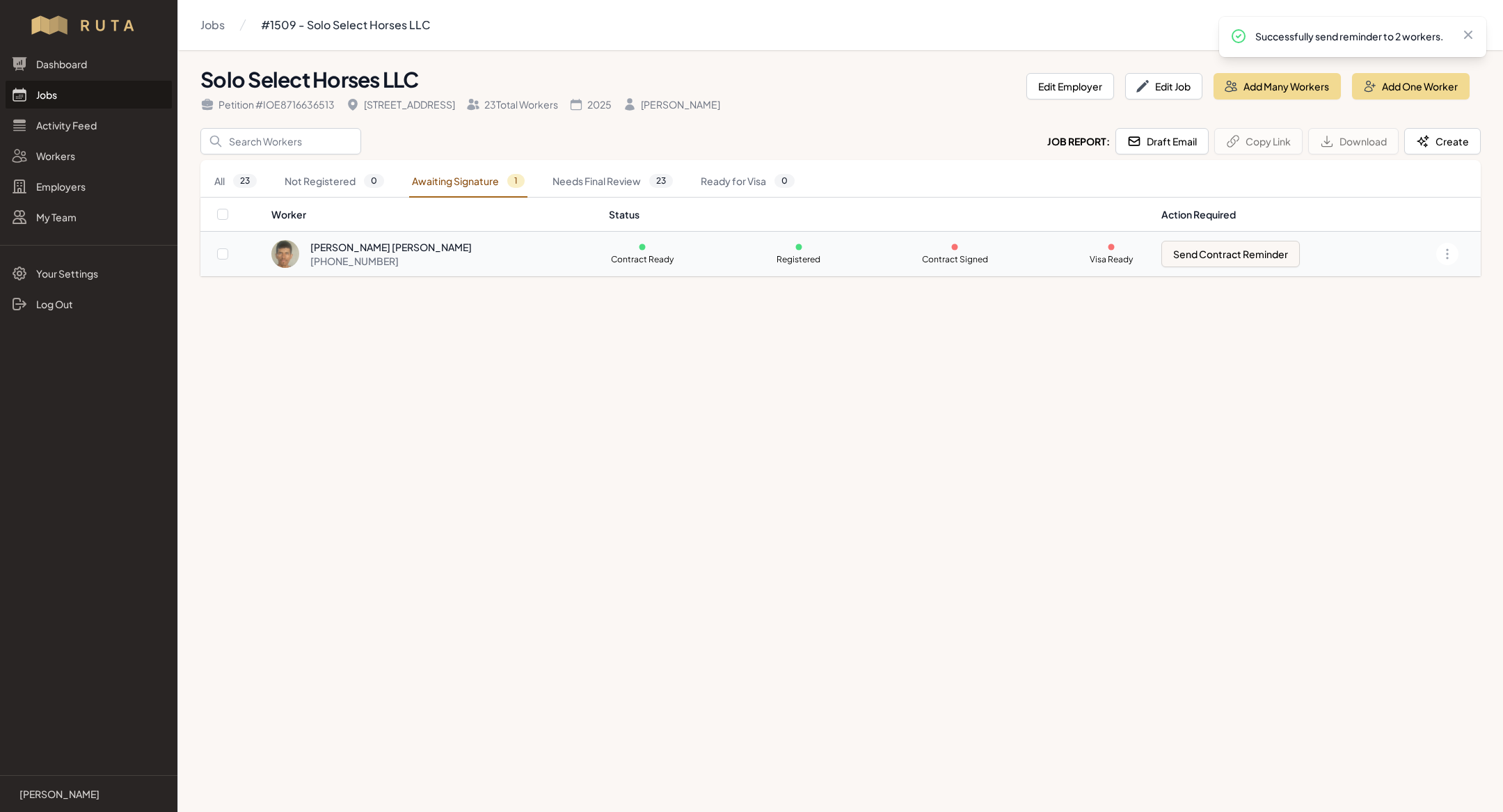
click at [474, 254] on div "[PERSON_NAME] [PERSON_NAME] [PHONE_NUMBER]" at bounding box center [431, 254] width 321 height 28
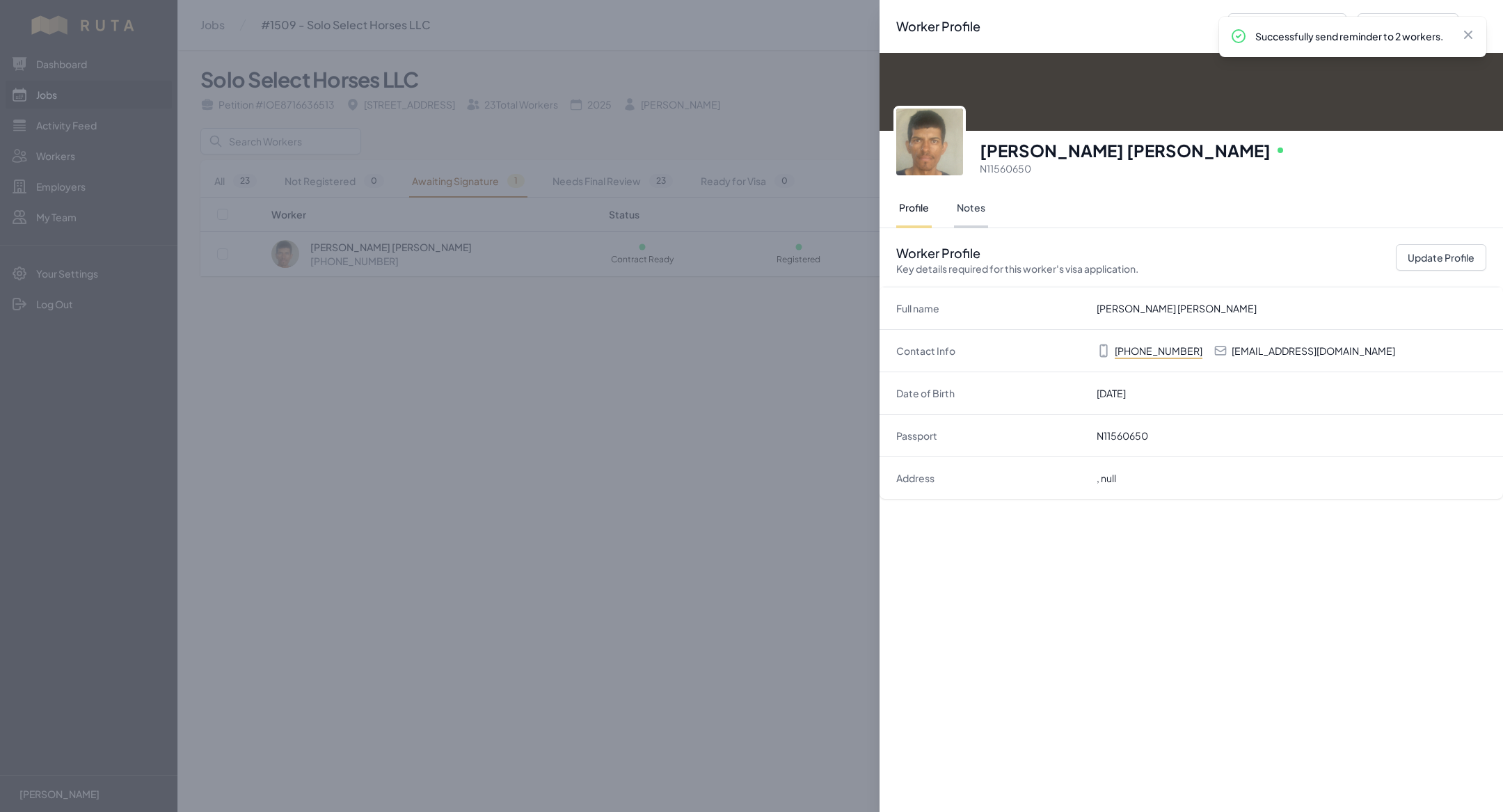
click at [970, 202] on button "Notes" at bounding box center [971, 209] width 34 height 39
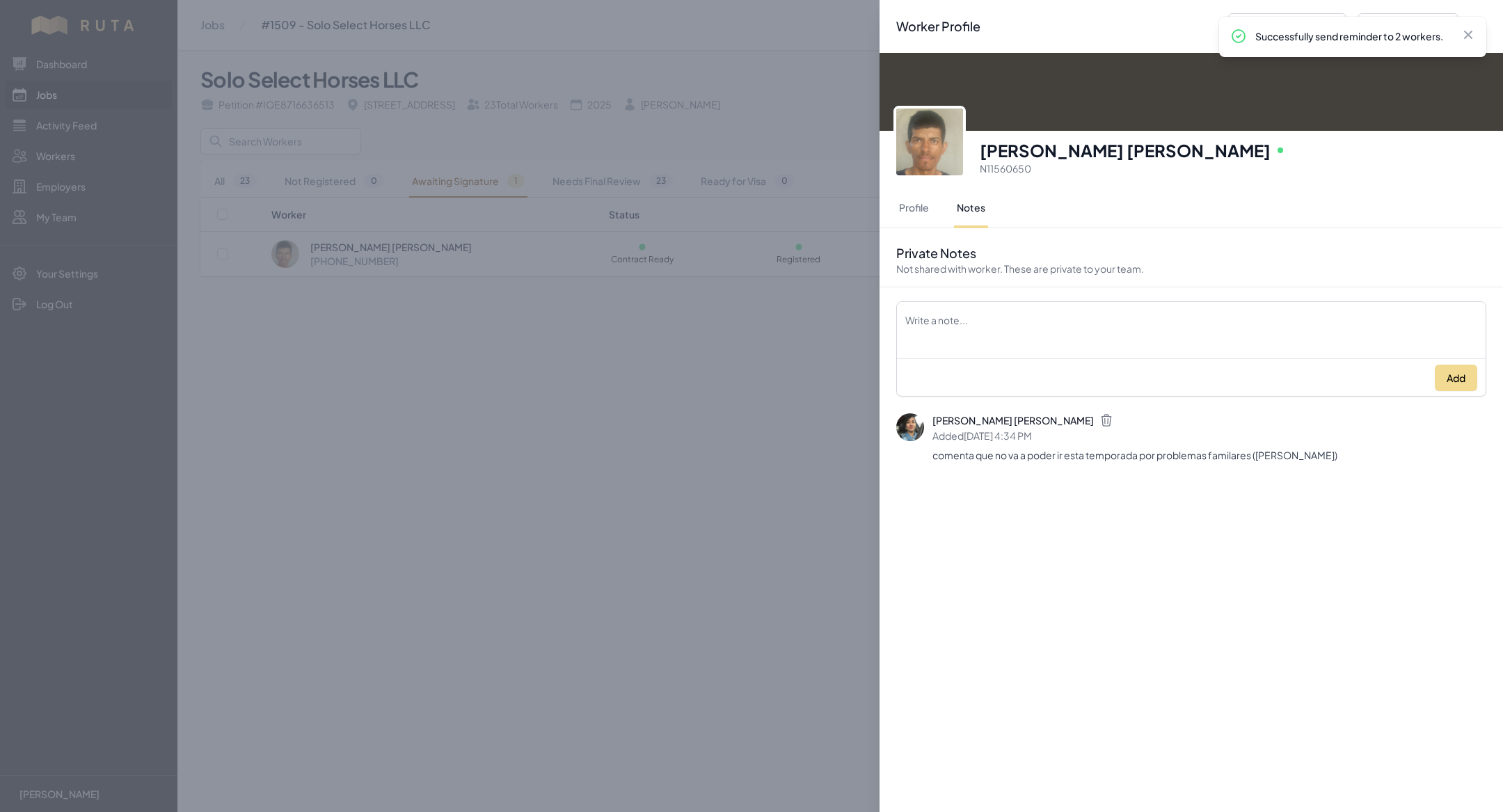
click at [669, 351] on div "Worker Profile Previous Worker Next Worker Close panel [PERSON_NAME] [PERSON_NA…" at bounding box center [751, 406] width 1503 height 812
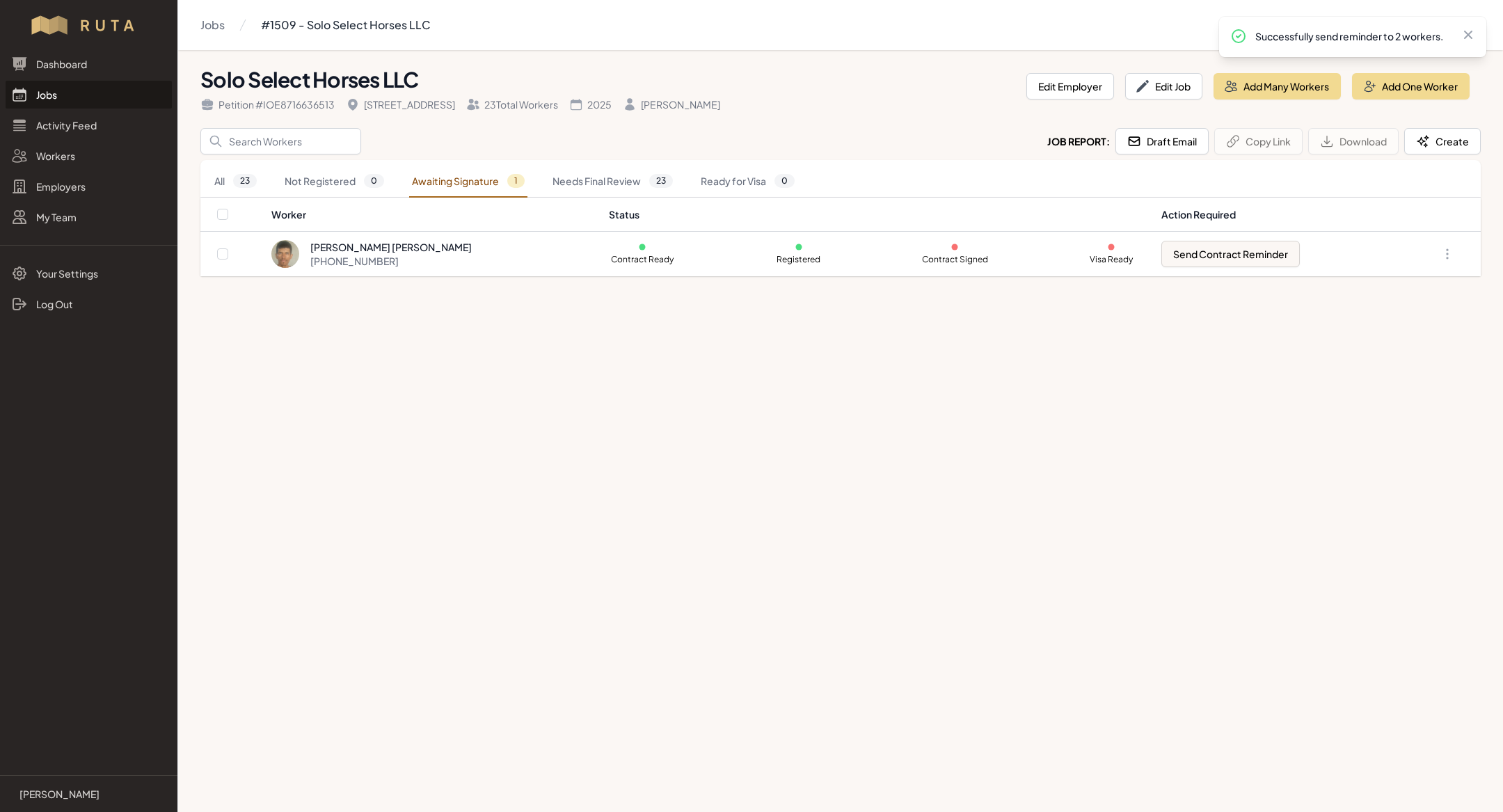
click at [86, 96] on link "Jobs" at bounding box center [89, 95] width 167 height 28
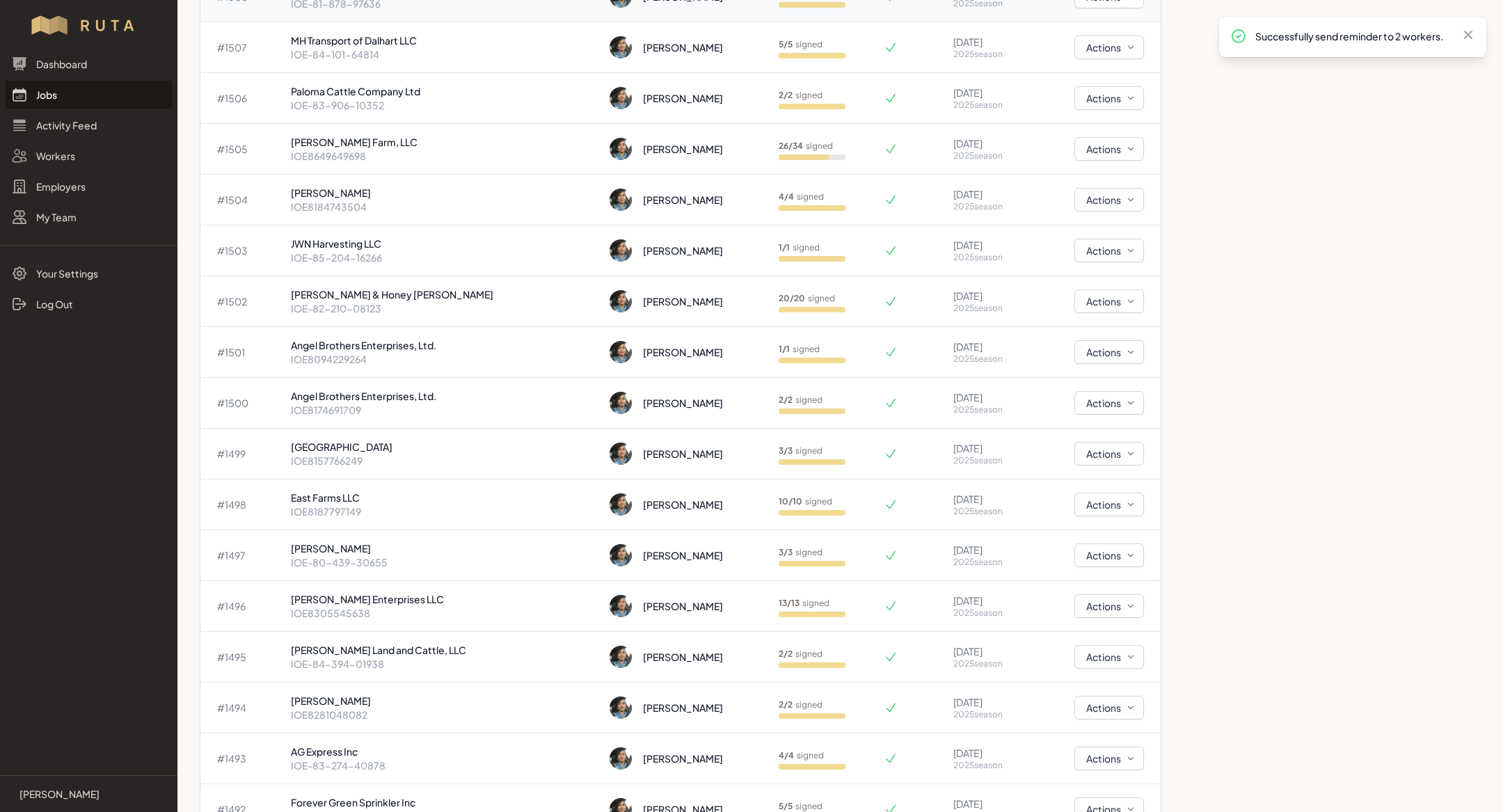
scroll to position [1608, 0]
click at [346, 139] on p "[PERSON_NAME] Farm, LLC" at bounding box center [445, 139] width 308 height 14
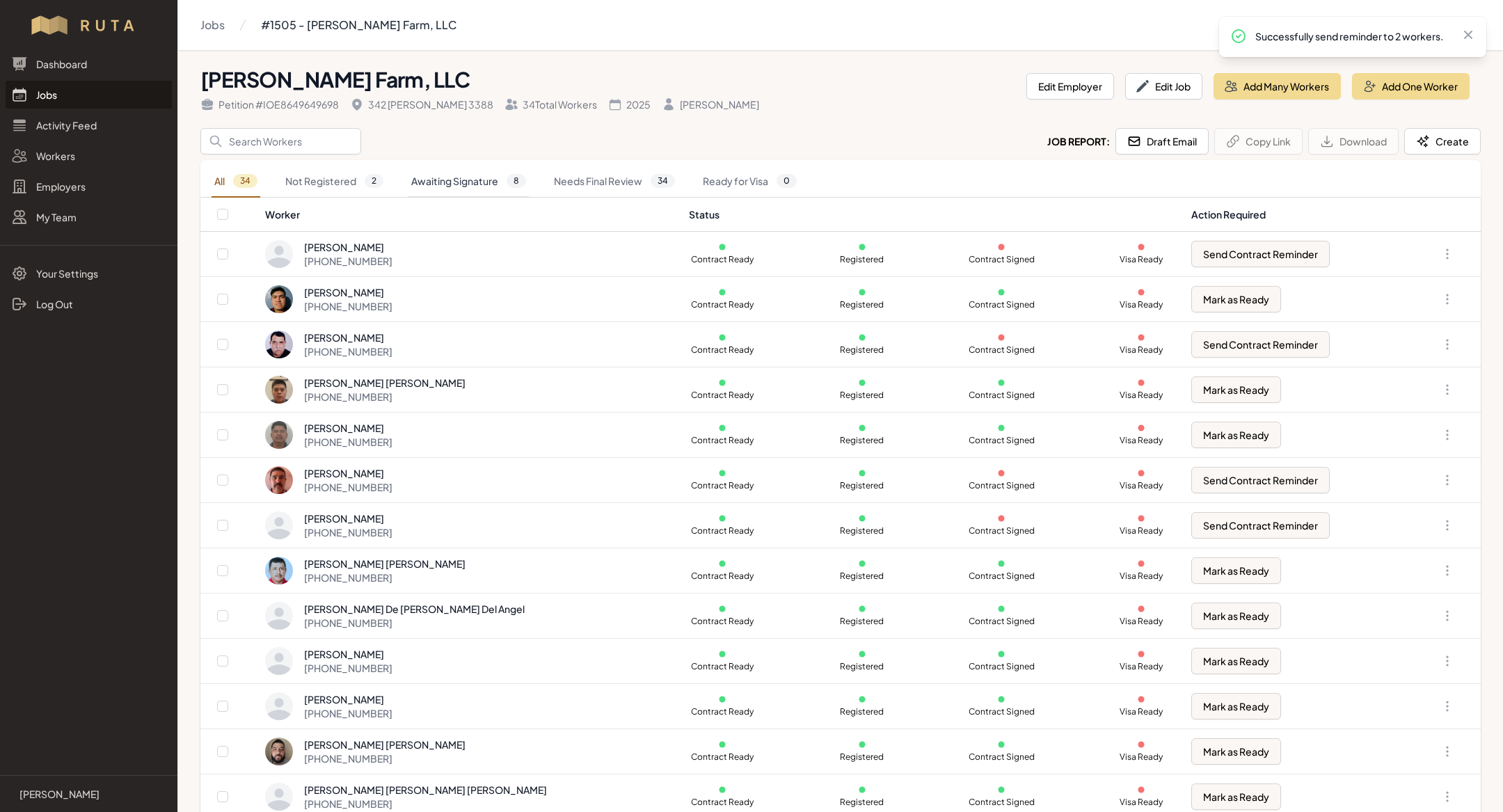
click at [503, 185] on link "Awaiting Signature 8" at bounding box center [468, 181] width 120 height 32
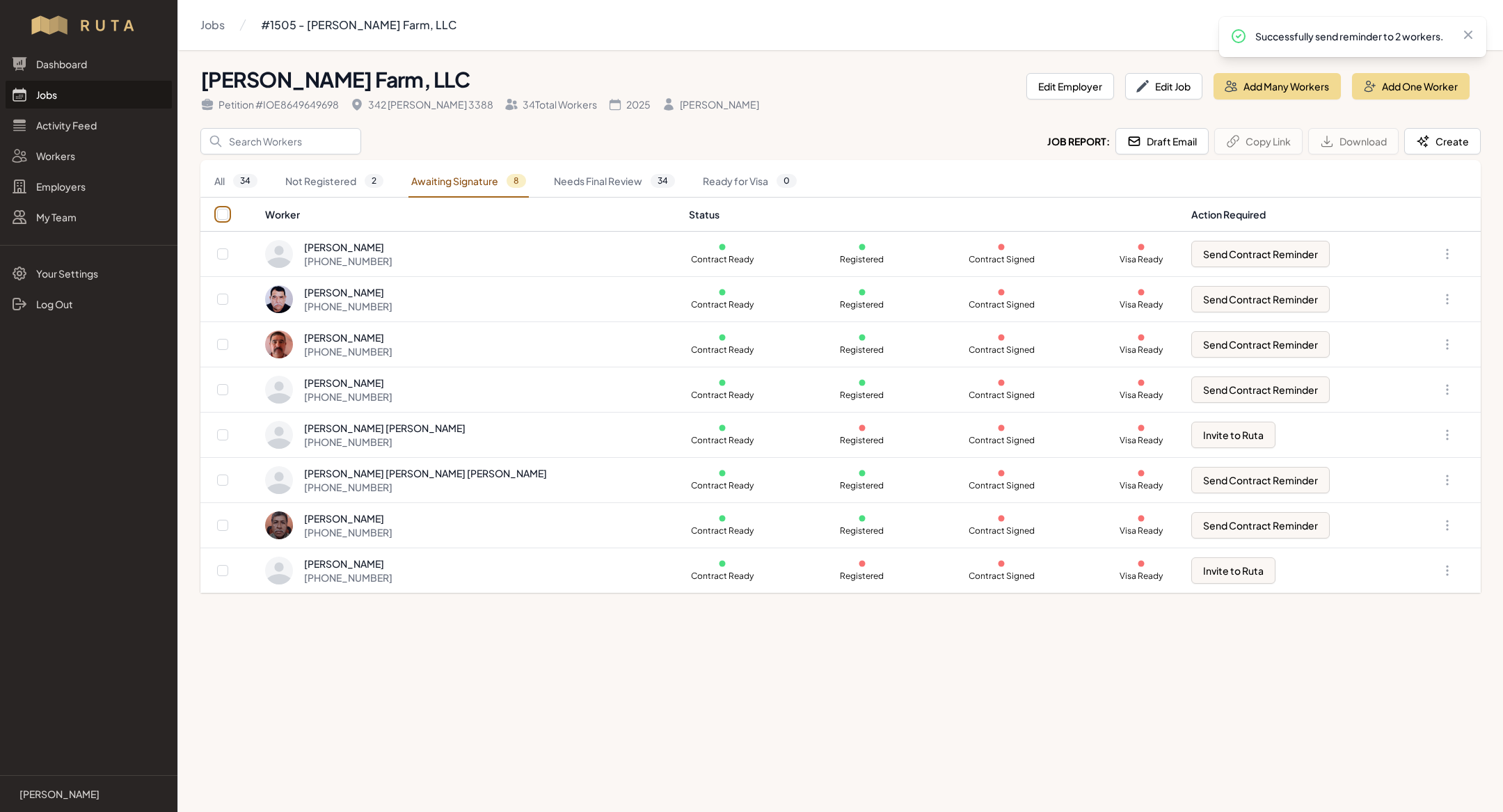
click at [222, 214] on input "checkbox" at bounding box center [223, 214] width 11 height 11
checkbox input "true"
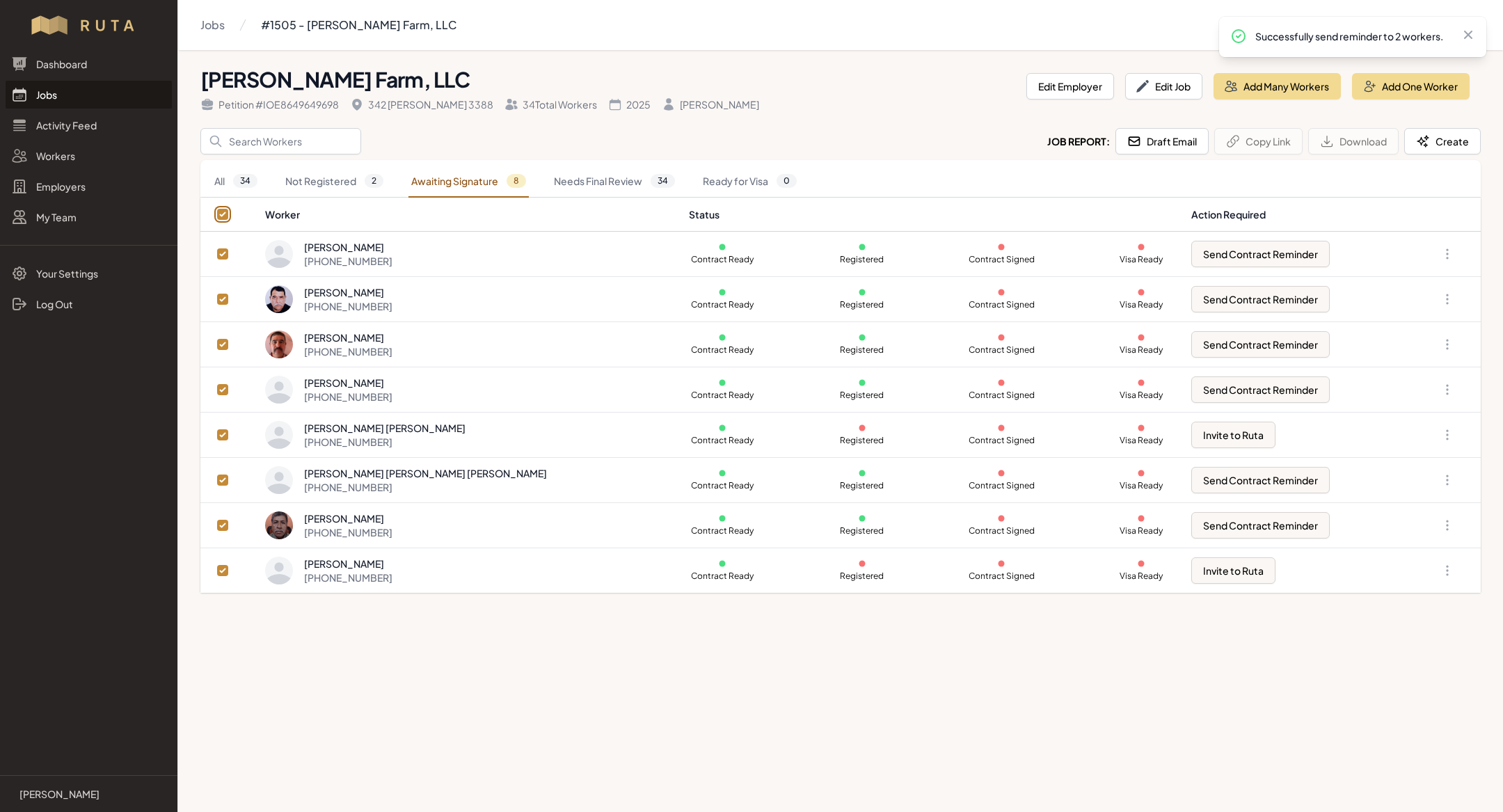
checkbox input "true"
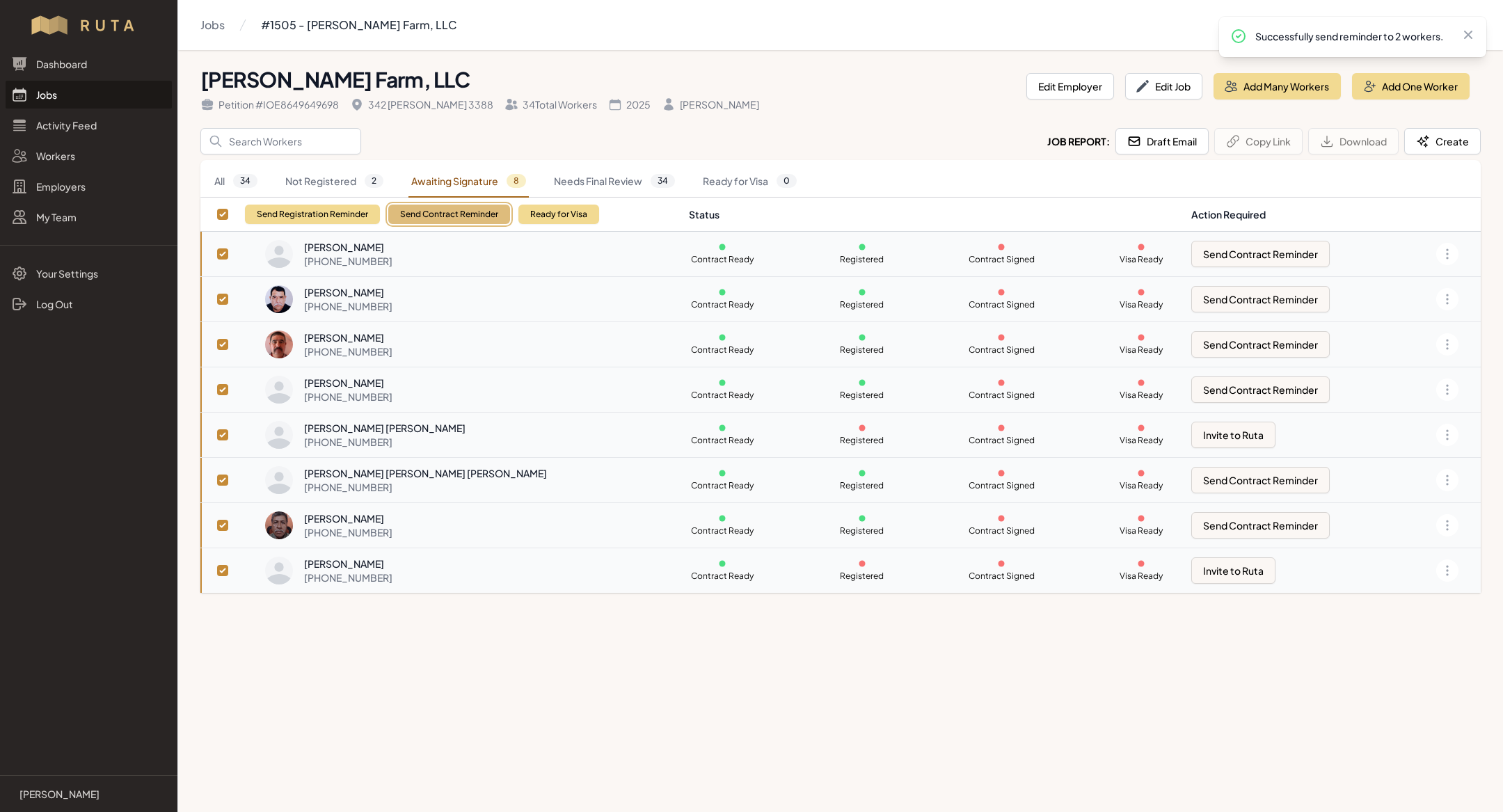
click at [449, 216] on button "Send Contract Reminder" at bounding box center [449, 214] width 122 height 19
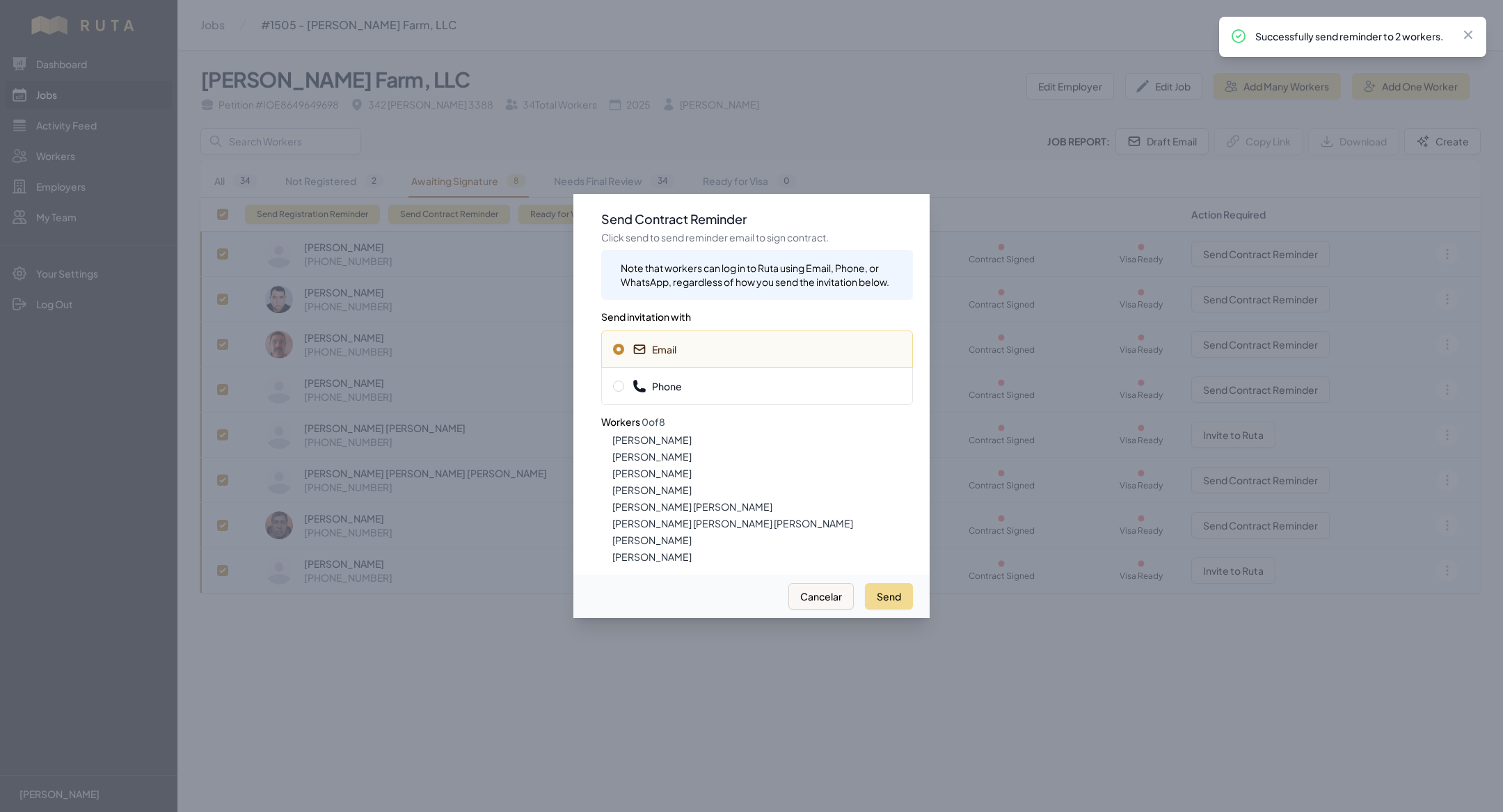
click at [734, 389] on span "Phone" at bounding box center [757, 386] width 288 height 14
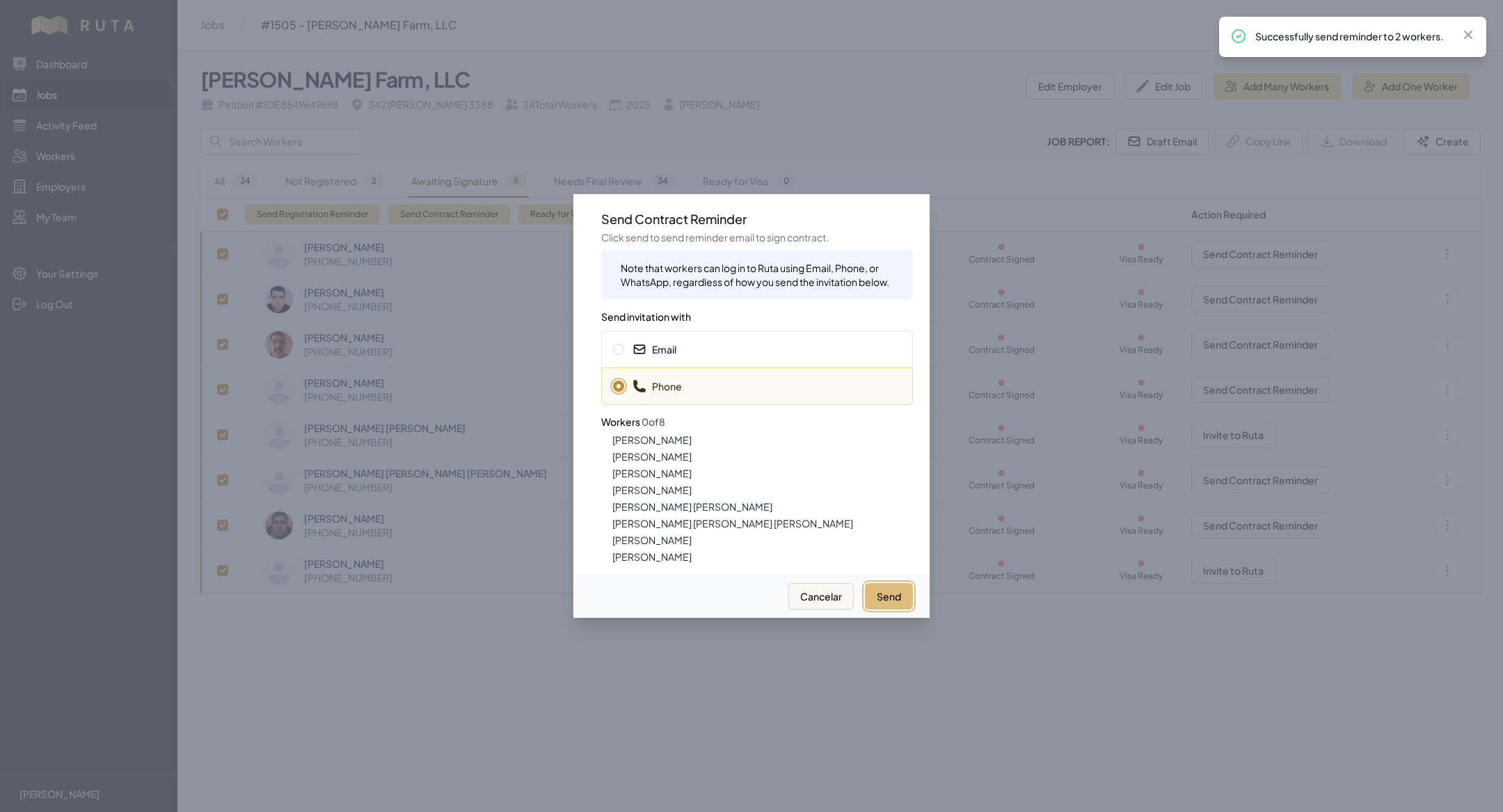
click at [890, 595] on button "Send" at bounding box center [889, 596] width 48 height 27
click at [184, 808] on div at bounding box center [751, 406] width 1503 height 812
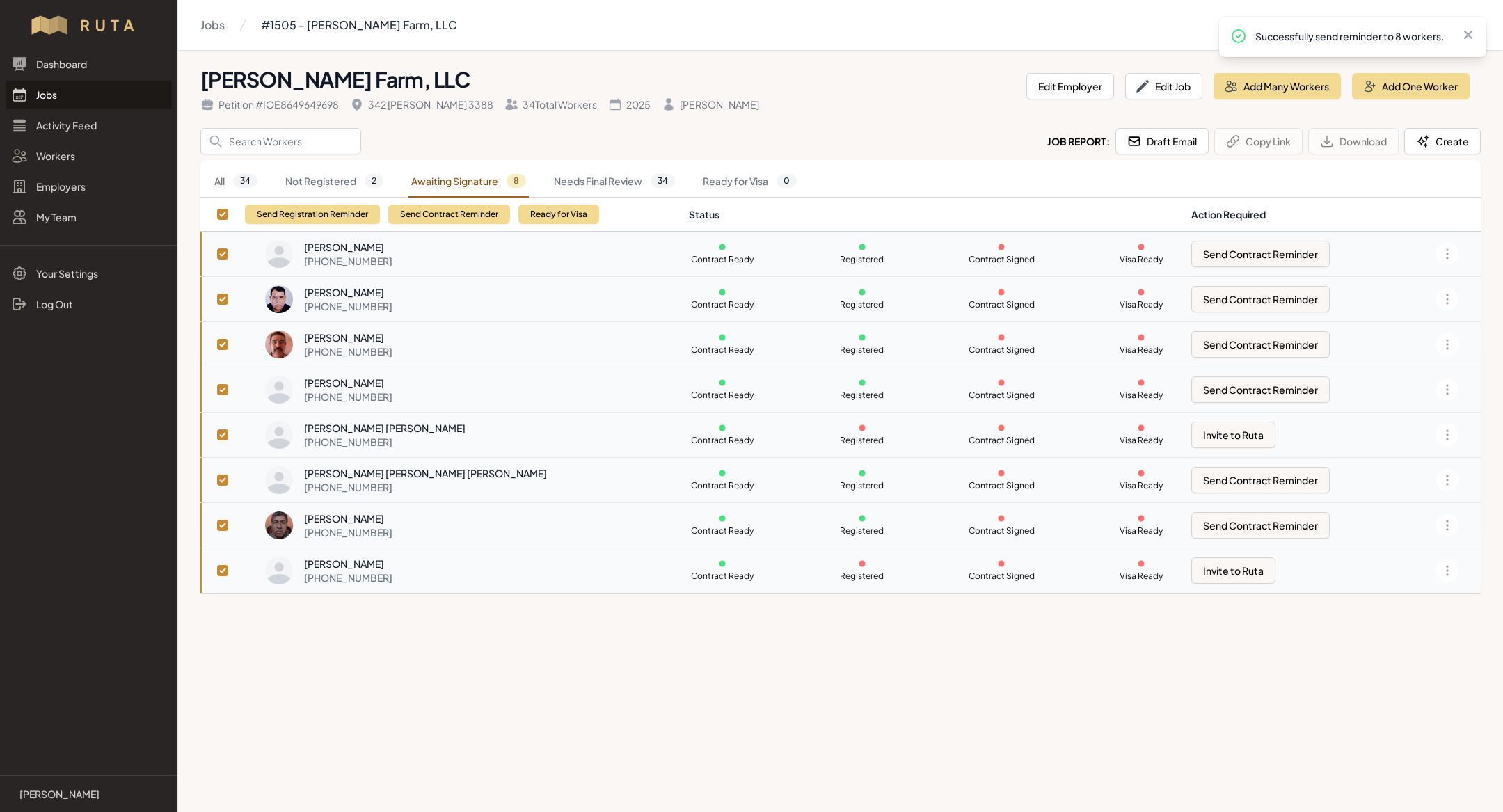
click at [112, 85] on link "Jobs" at bounding box center [89, 95] width 167 height 28
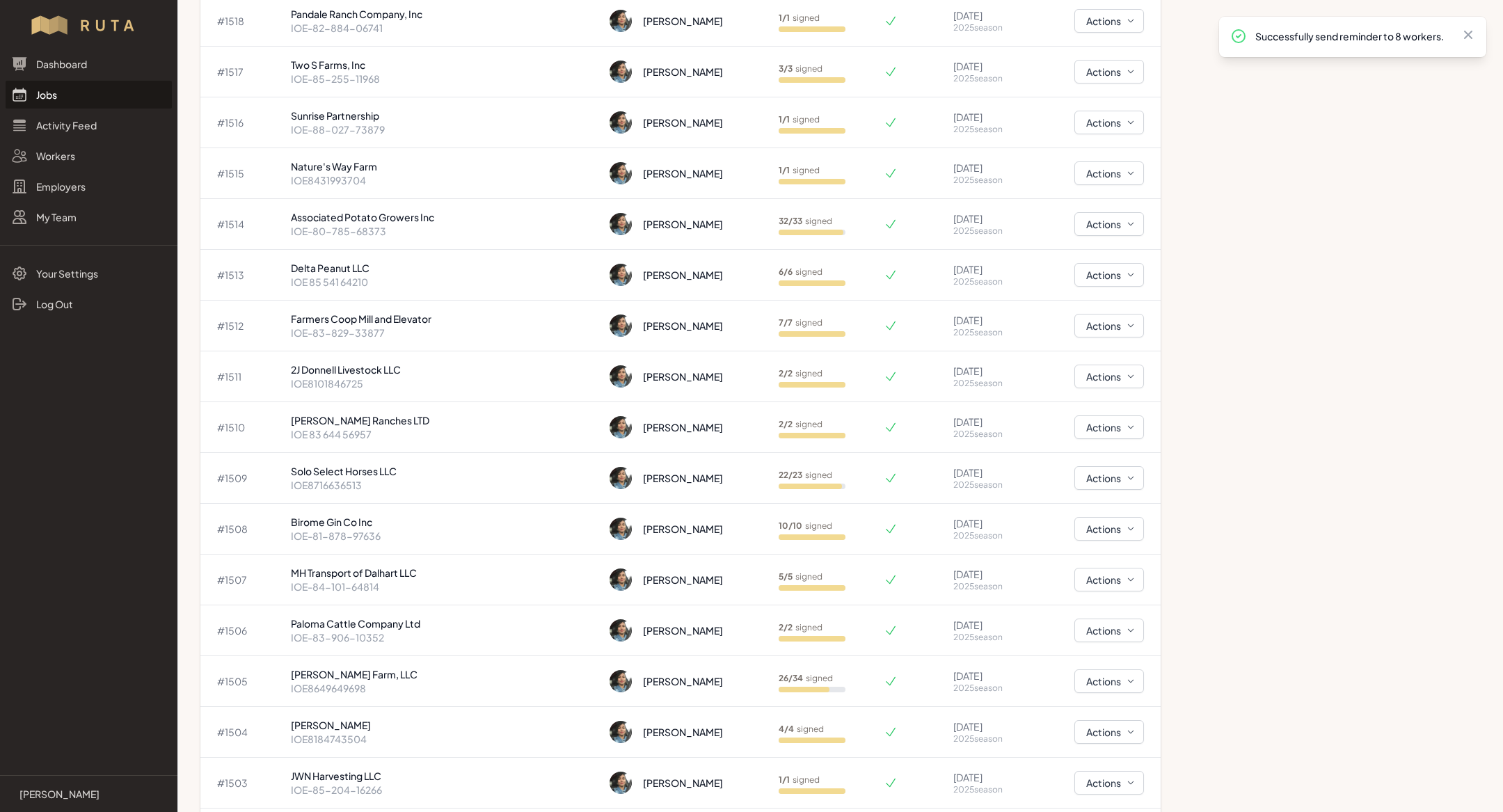
scroll to position [1077, 0]
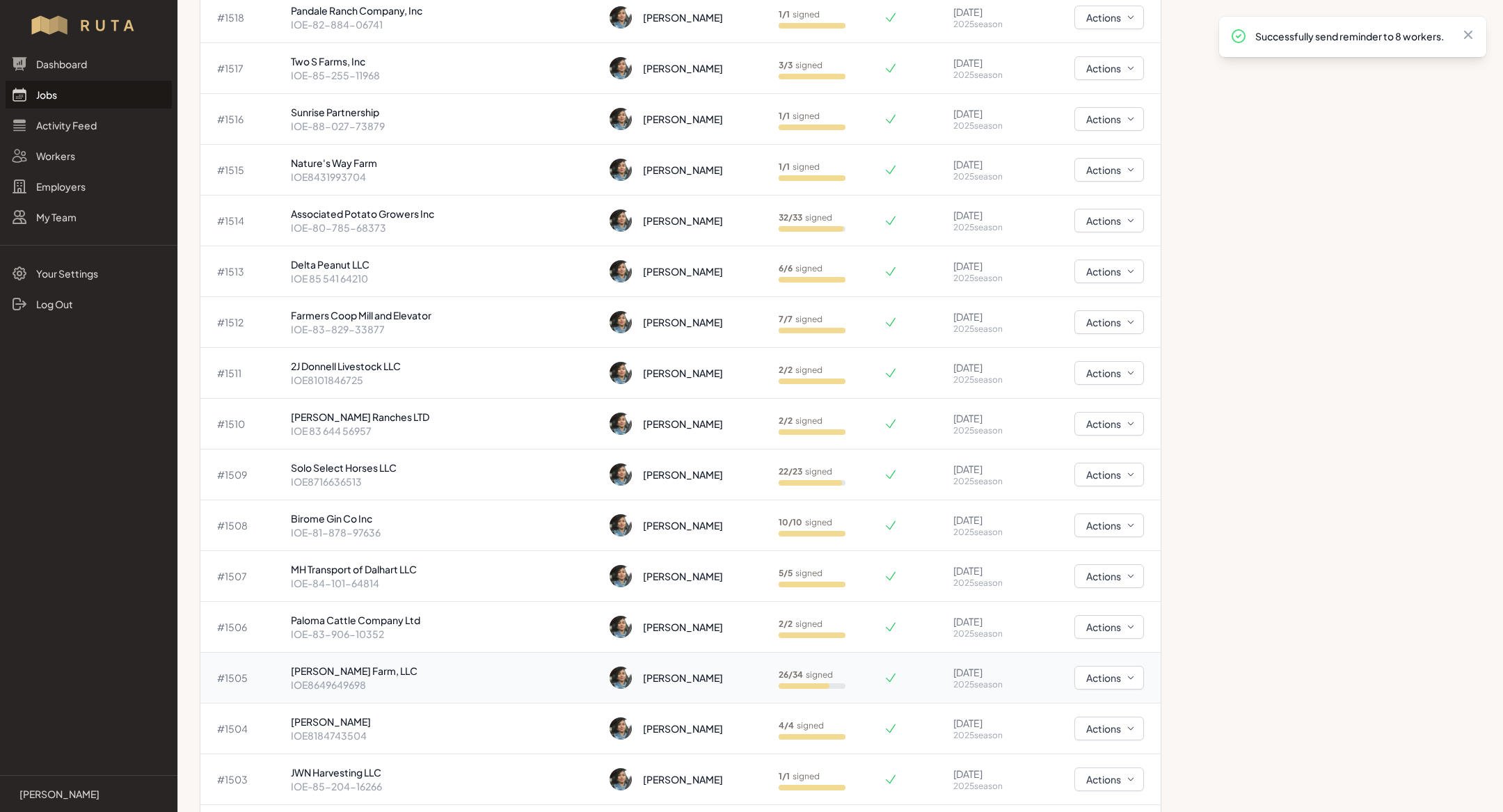
click at [425, 678] on p "IOE8649649698" at bounding box center [445, 685] width 308 height 14
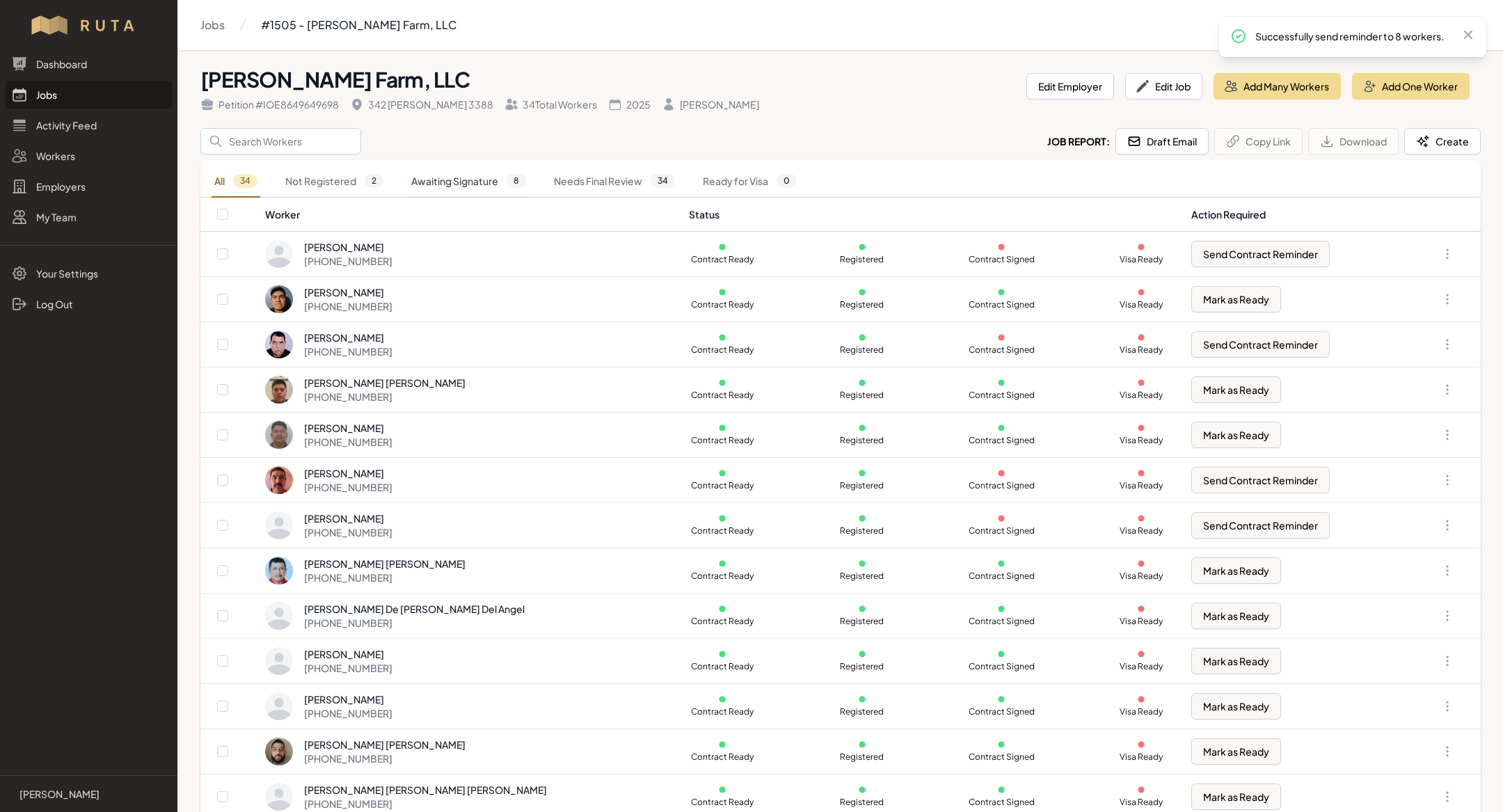
click at [486, 168] on link "Awaiting Signature 8" at bounding box center [468, 181] width 120 height 32
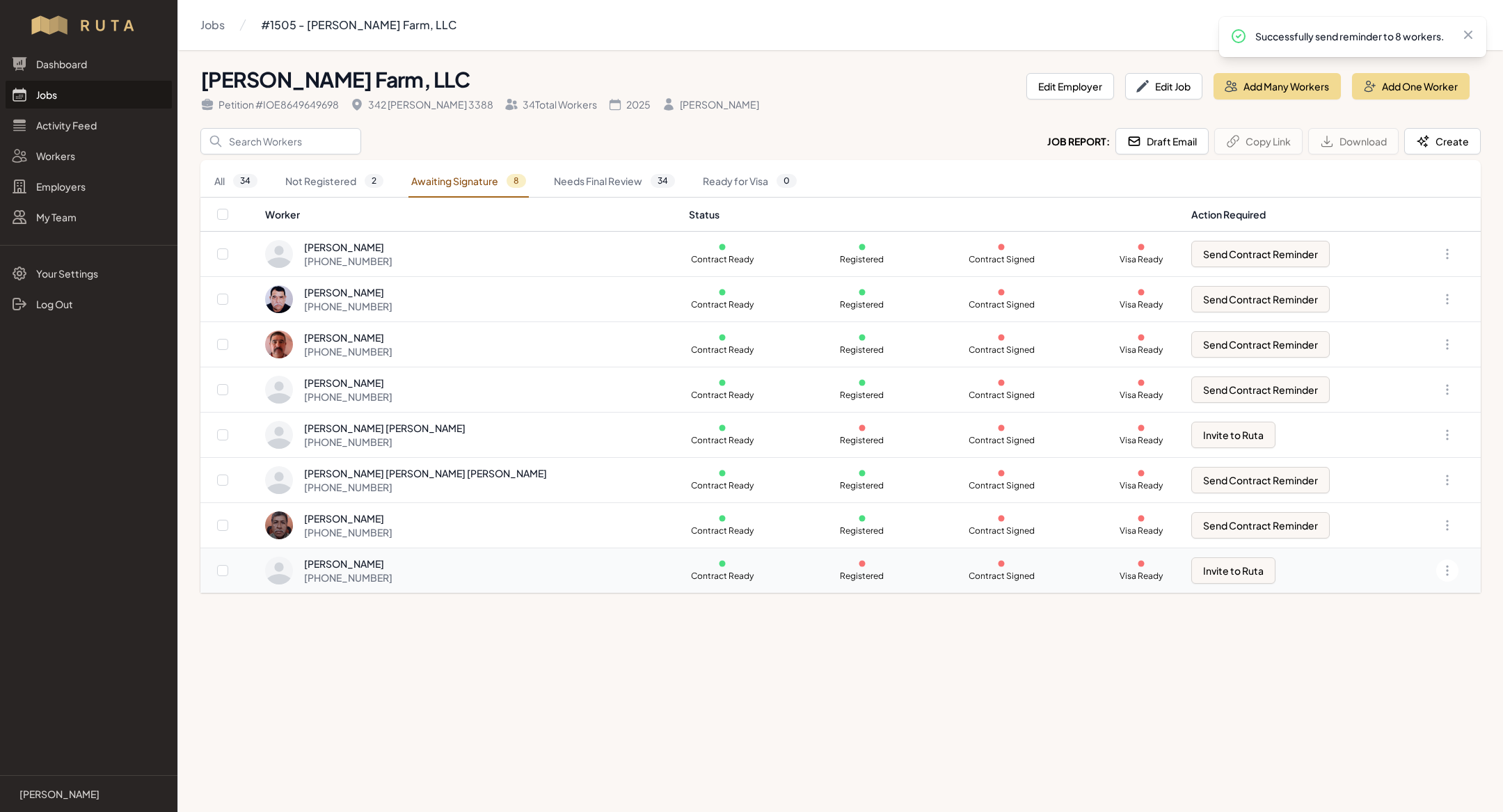
click at [435, 566] on div "[PERSON_NAME] [PHONE_NUMBER]" at bounding box center [469, 570] width 408 height 28
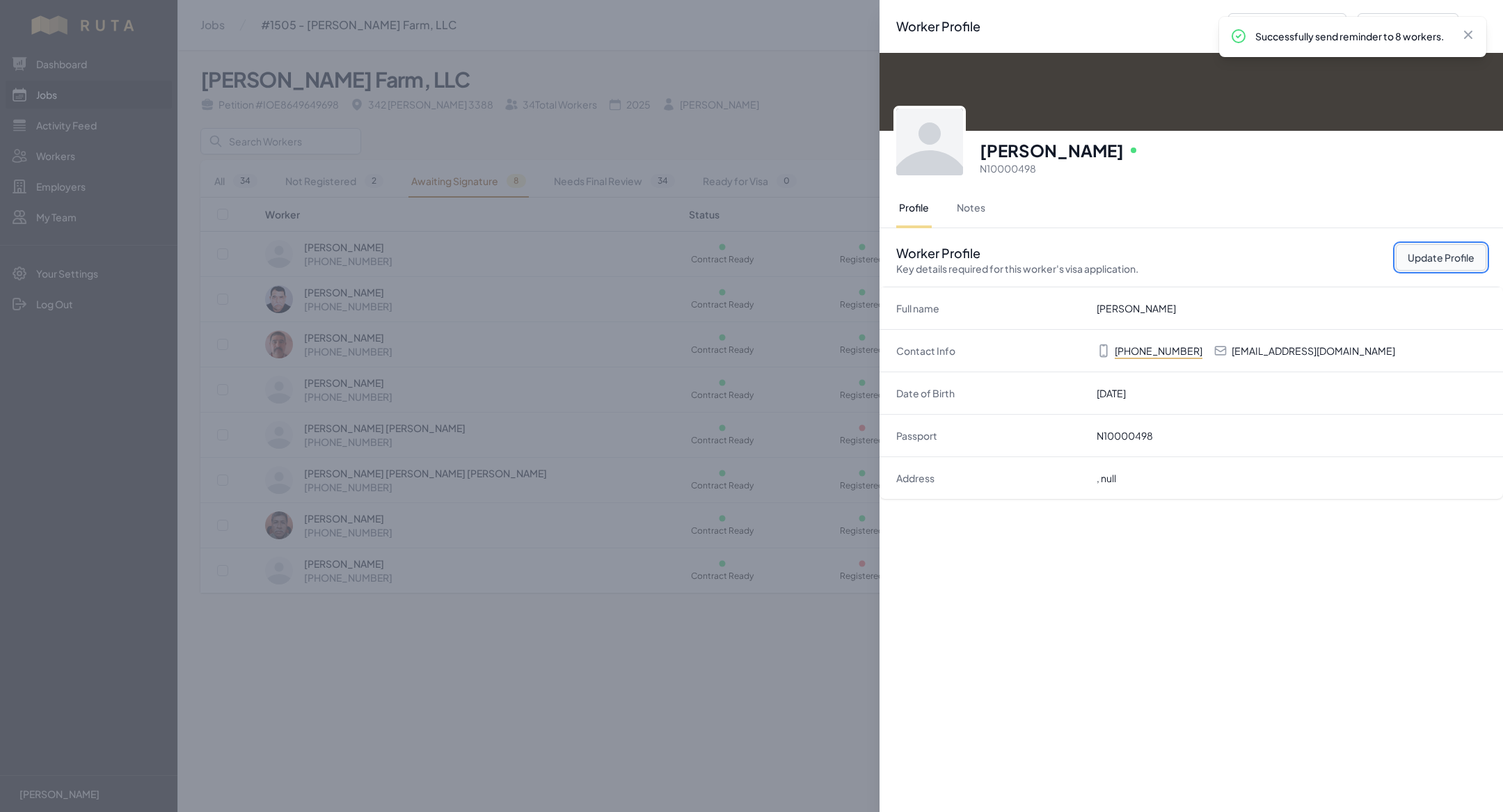
click at [1417, 251] on button "Update Profile" at bounding box center [1441, 257] width 91 height 27
select select "US"
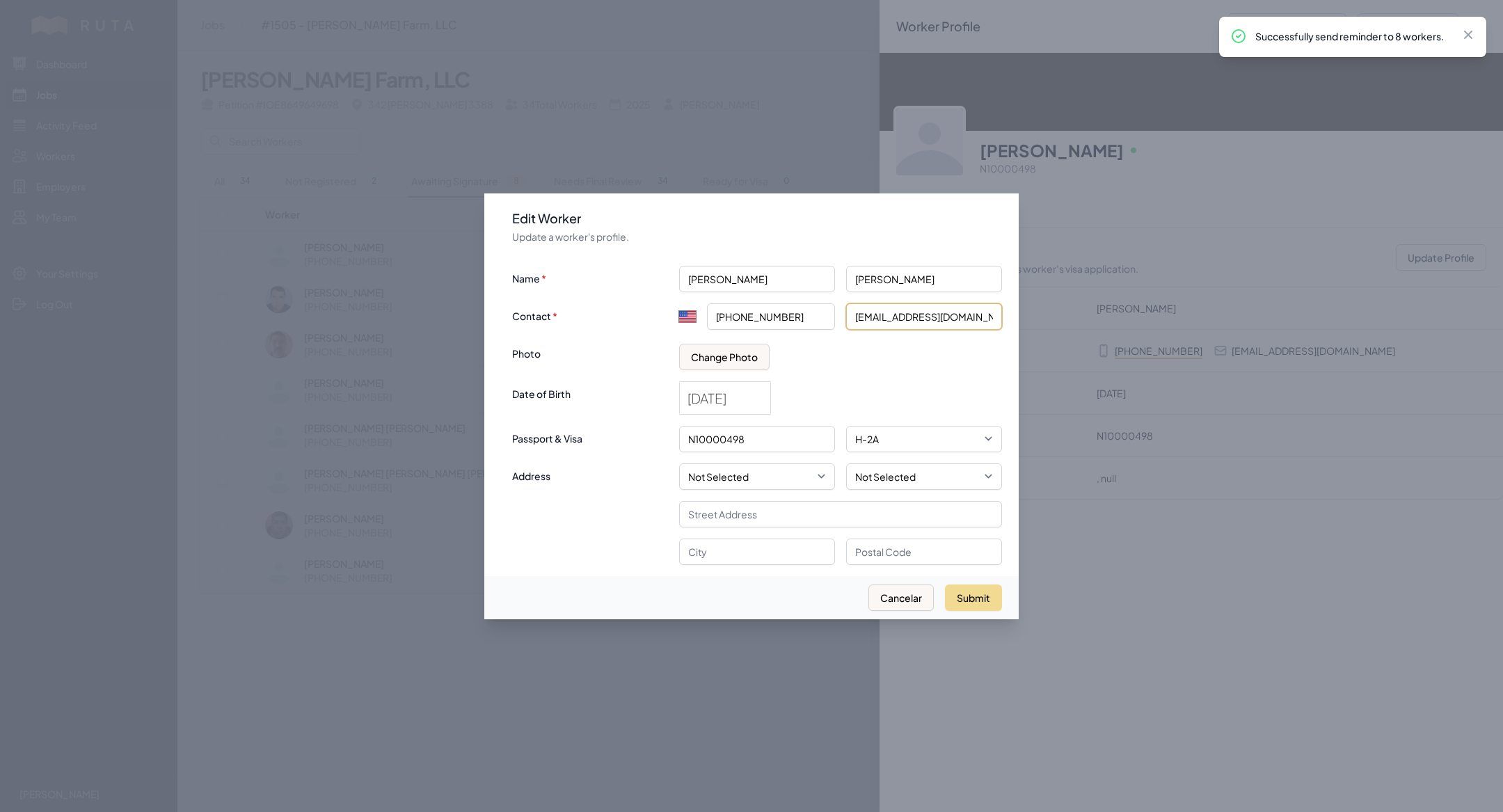
click at [917, 324] on input "[EMAIL_ADDRESS][DOMAIN_NAME]" at bounding box center [924, 317] width 156 height 27
type input "[EMAIL_ADDRESS][DOMAIN_NAME]"
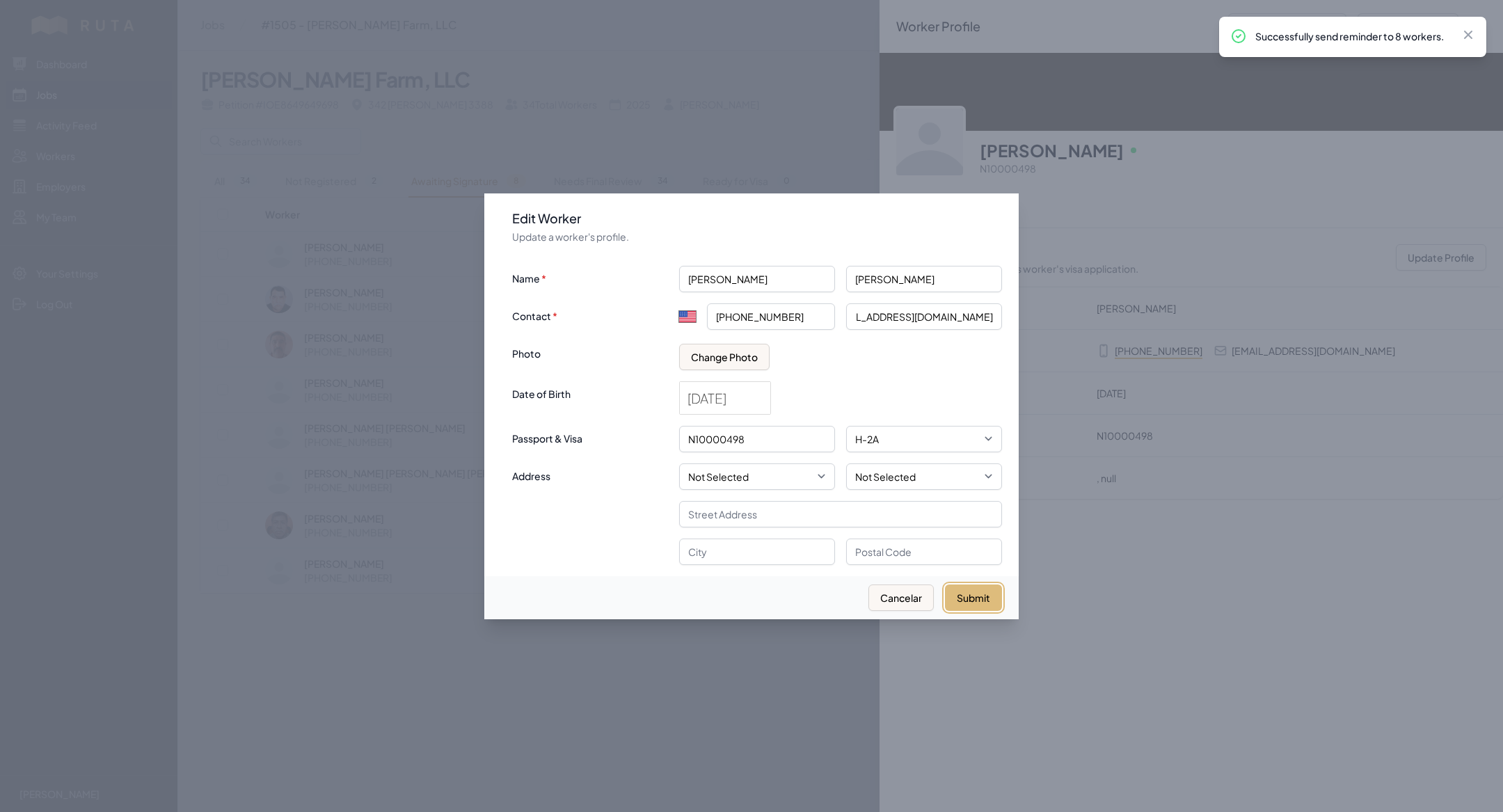
click at [966, 584] on button "Submit" at bounding box center [973, 598] width 57 height 27
select select "MX"
type input "+52"
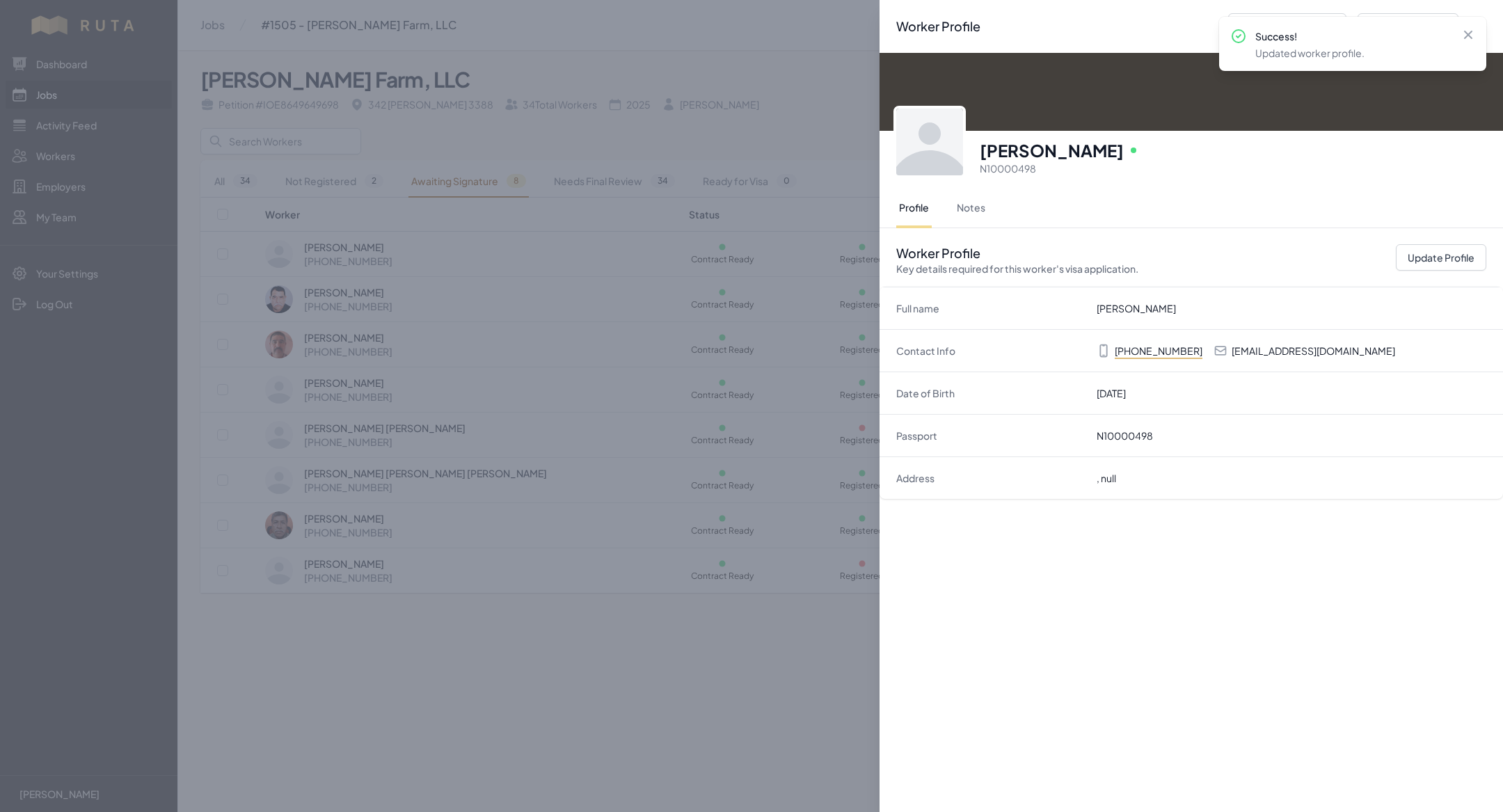
click at [809, 673] on div "Worker Profile Previous Worker Next Worker Close panel [PERSON_NAME] Online N10…" at bounding box center [751, 406] width 1503 height 812
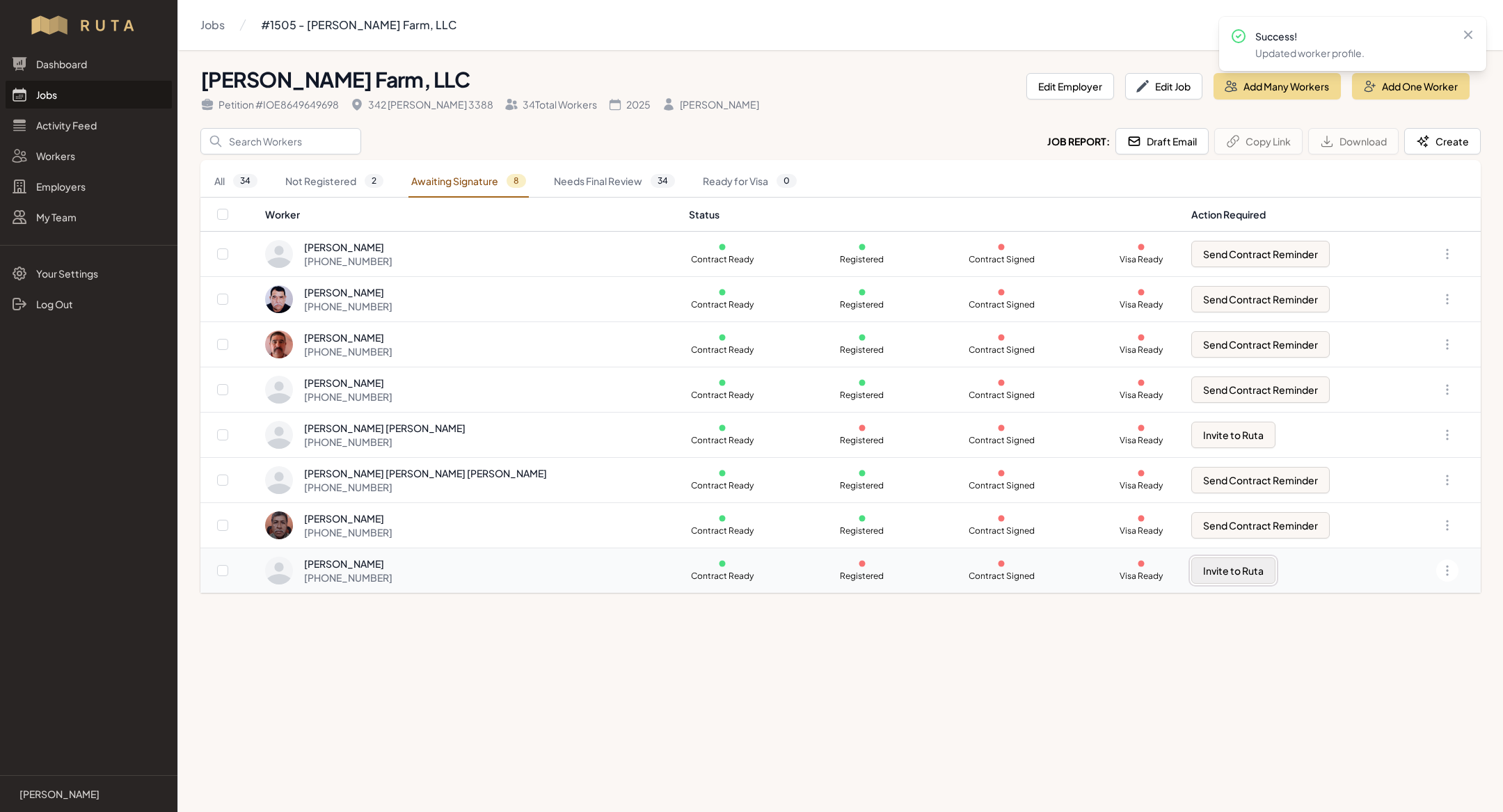
click at [1223, 569] on button "Invite to Ruta" at bounding box center [1233, 570] width 84 height 27
checkbox input "true"
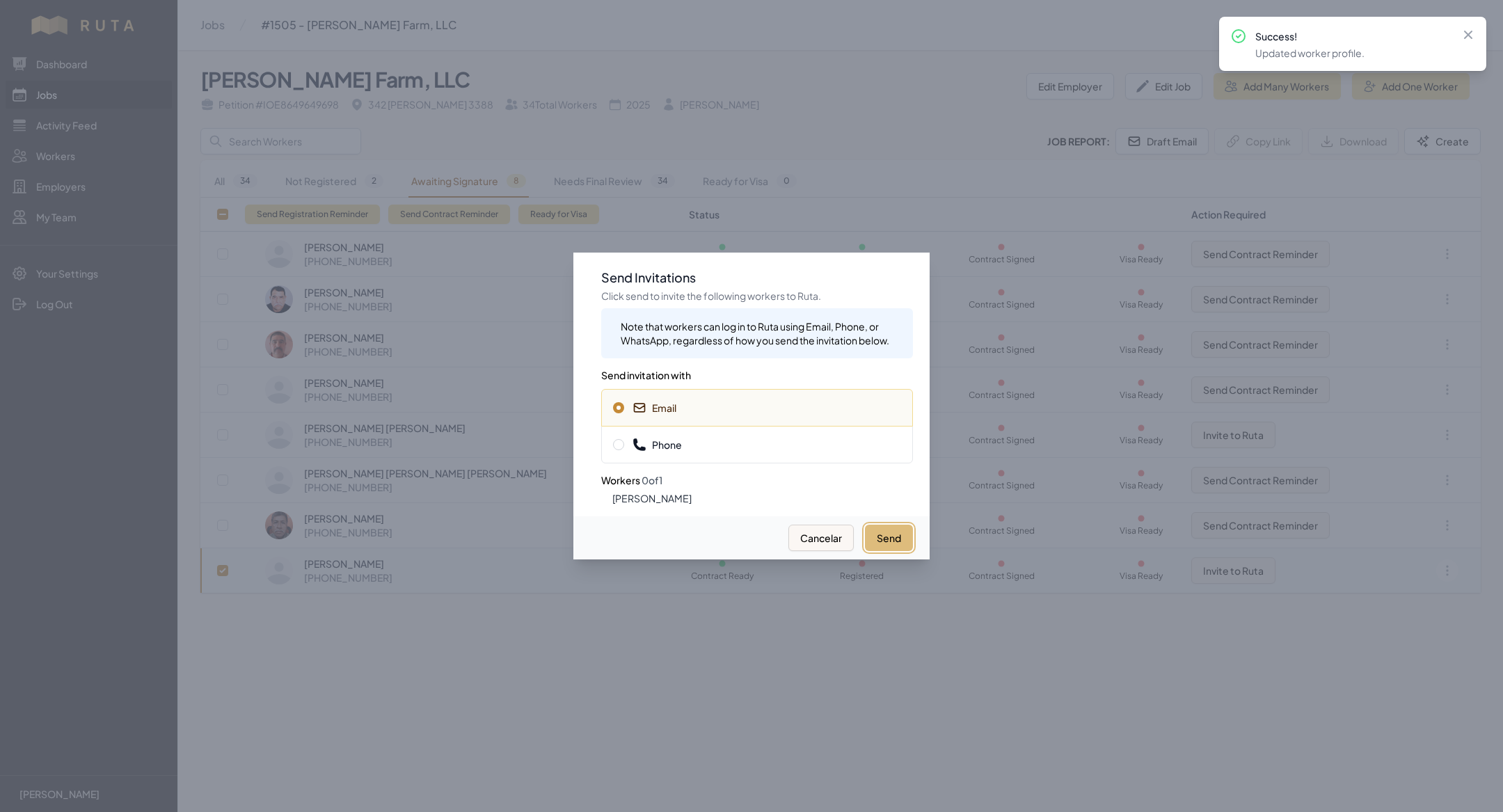
click at [876, 536] on button "Send" at bounding box center [889, 538] width 48 height 27
click at [524, 729] on div at bounding box center [751, 406] width 1503 height 812
